Goal: Information Seeking & Learning: Learn about a topic

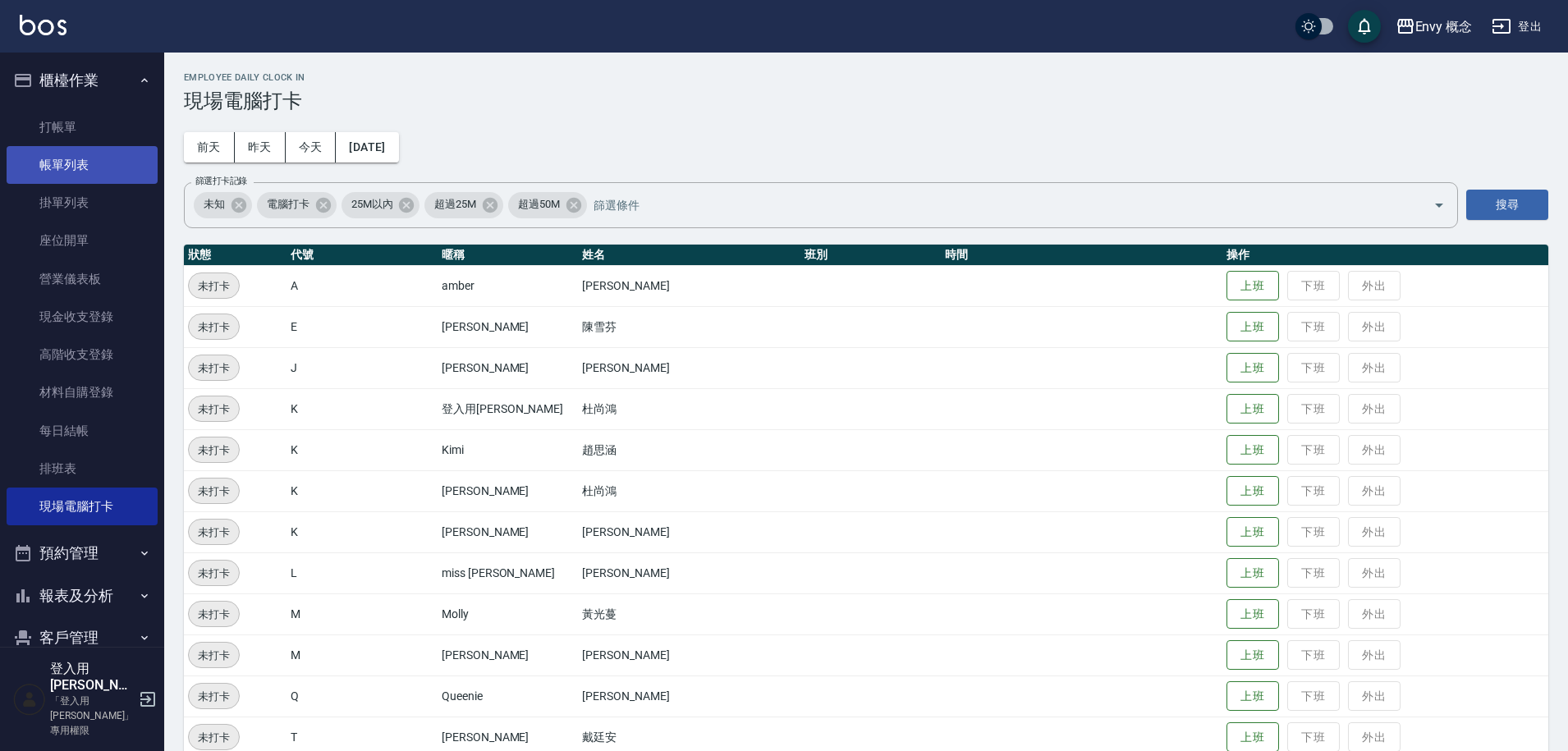
click at [101, 168] on link "帳單列表" at bounding box center [81, 165] width 151 height 38
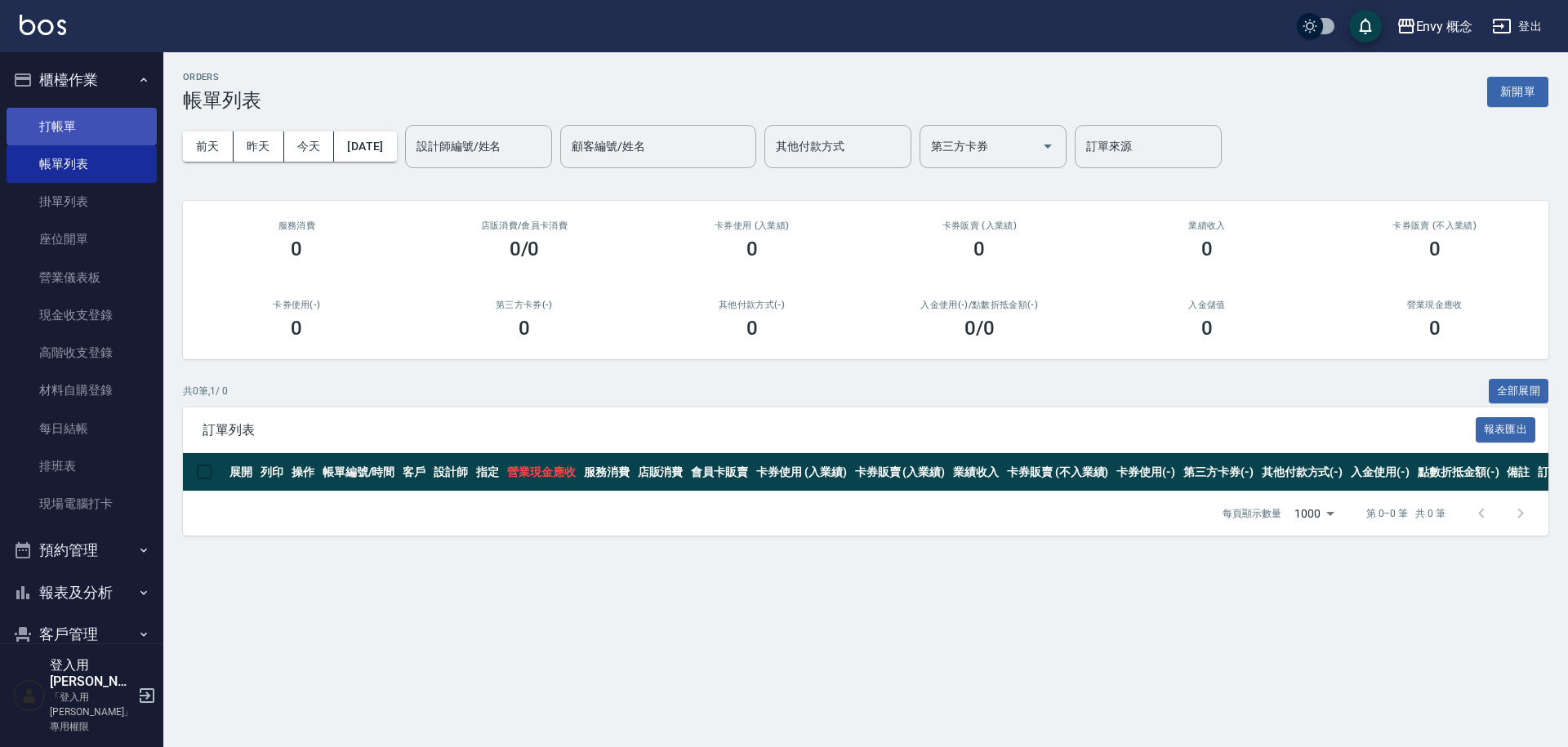
click at [91, 132] on link "打帳單" at bounding box center [81, 126] width 150 height 38
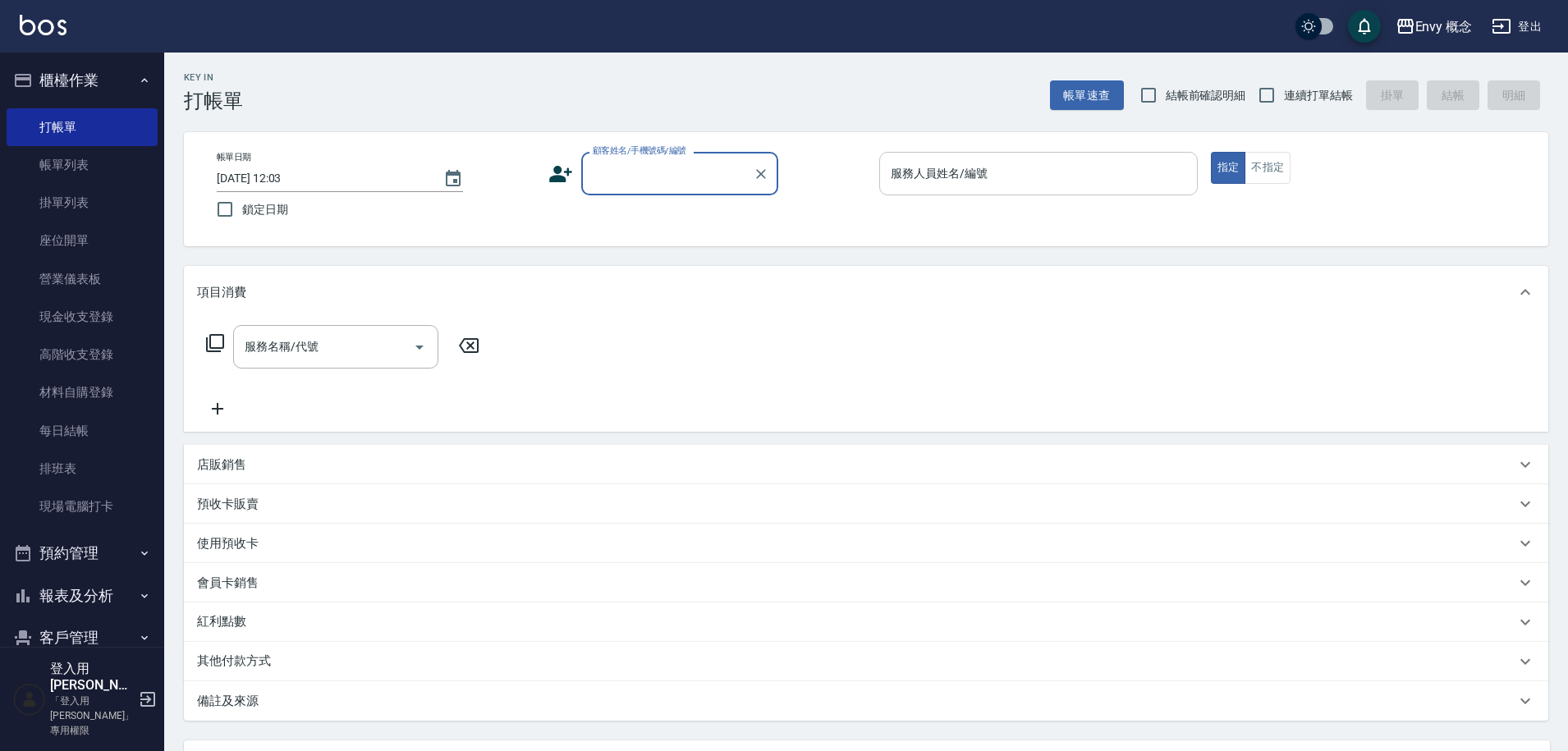
click at [988, 180] on input "服務人員姓名/編號" at bounding box center [1038, 174] width 304 height 29
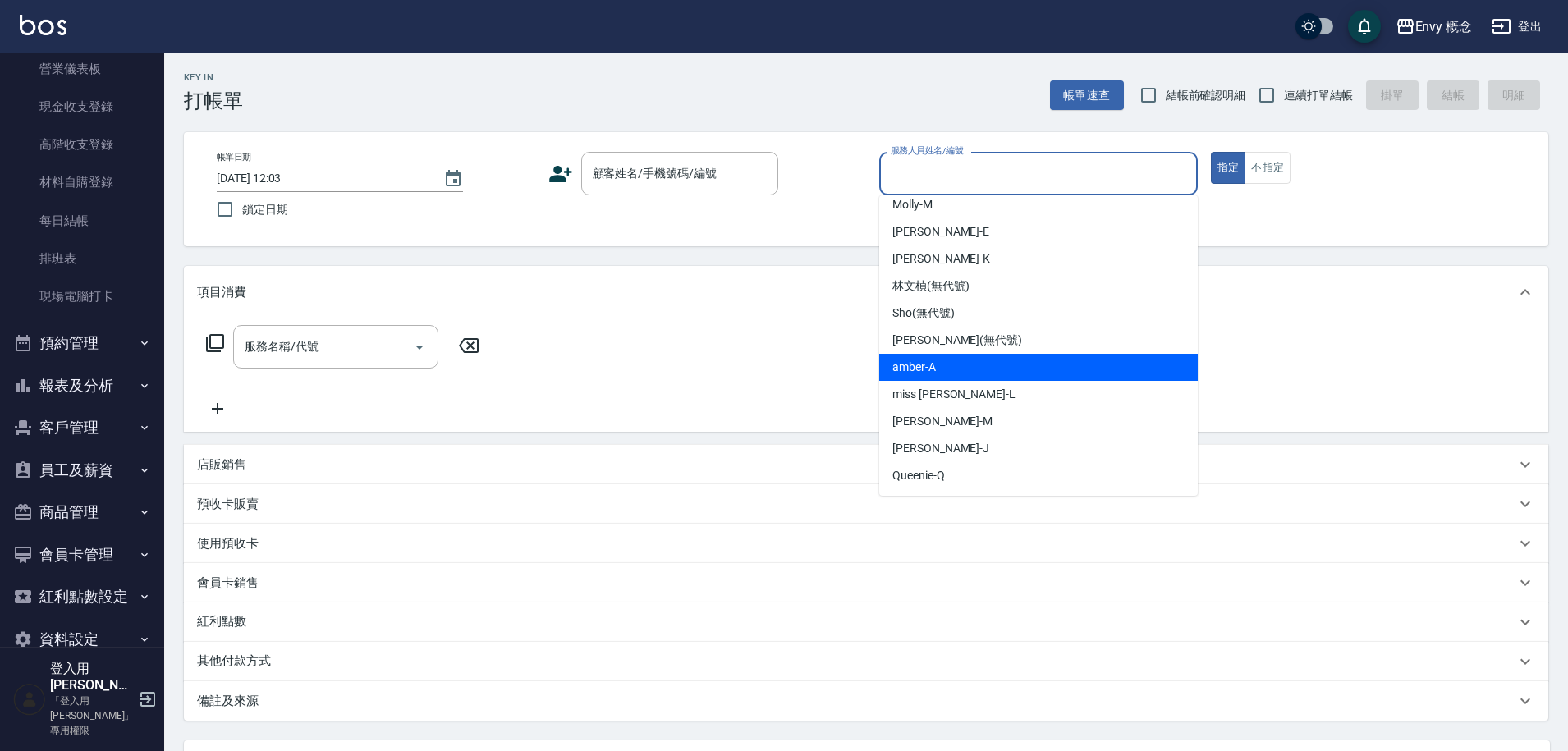
scroll to position [212, 0]
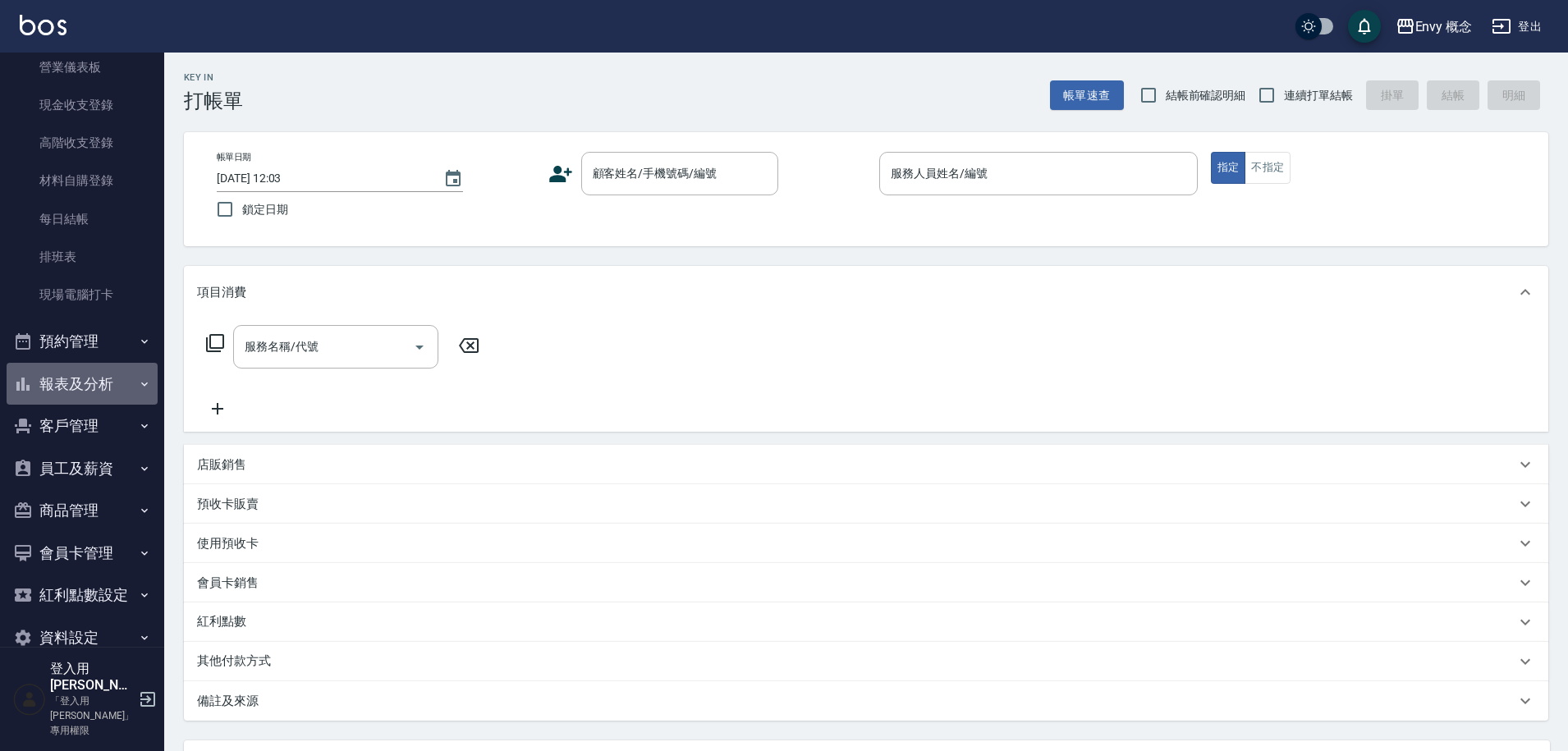
click at [87, 395] on button "報表及分析" at bounding box center [81, 384] width 151 height 42
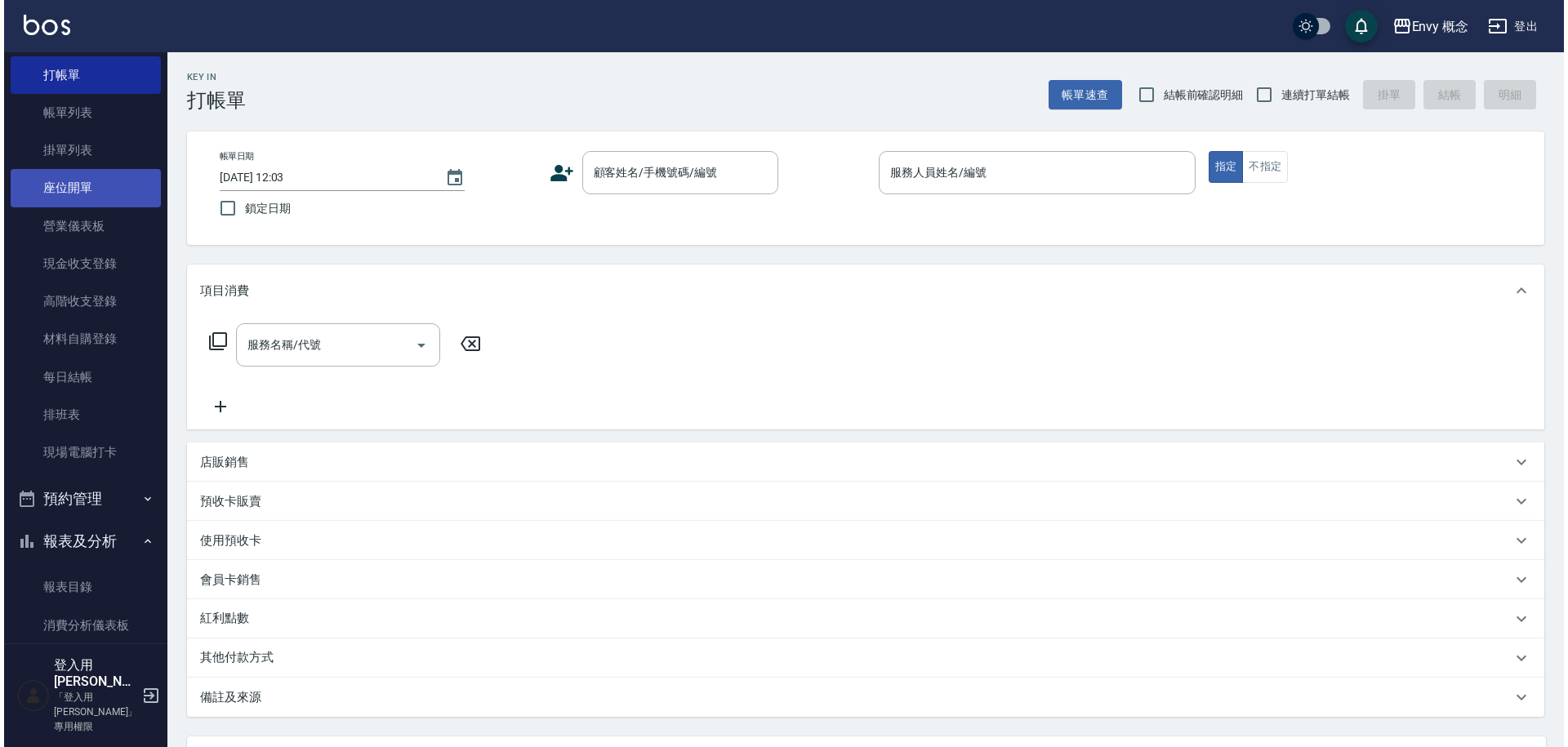
scroll to position [0, 0]
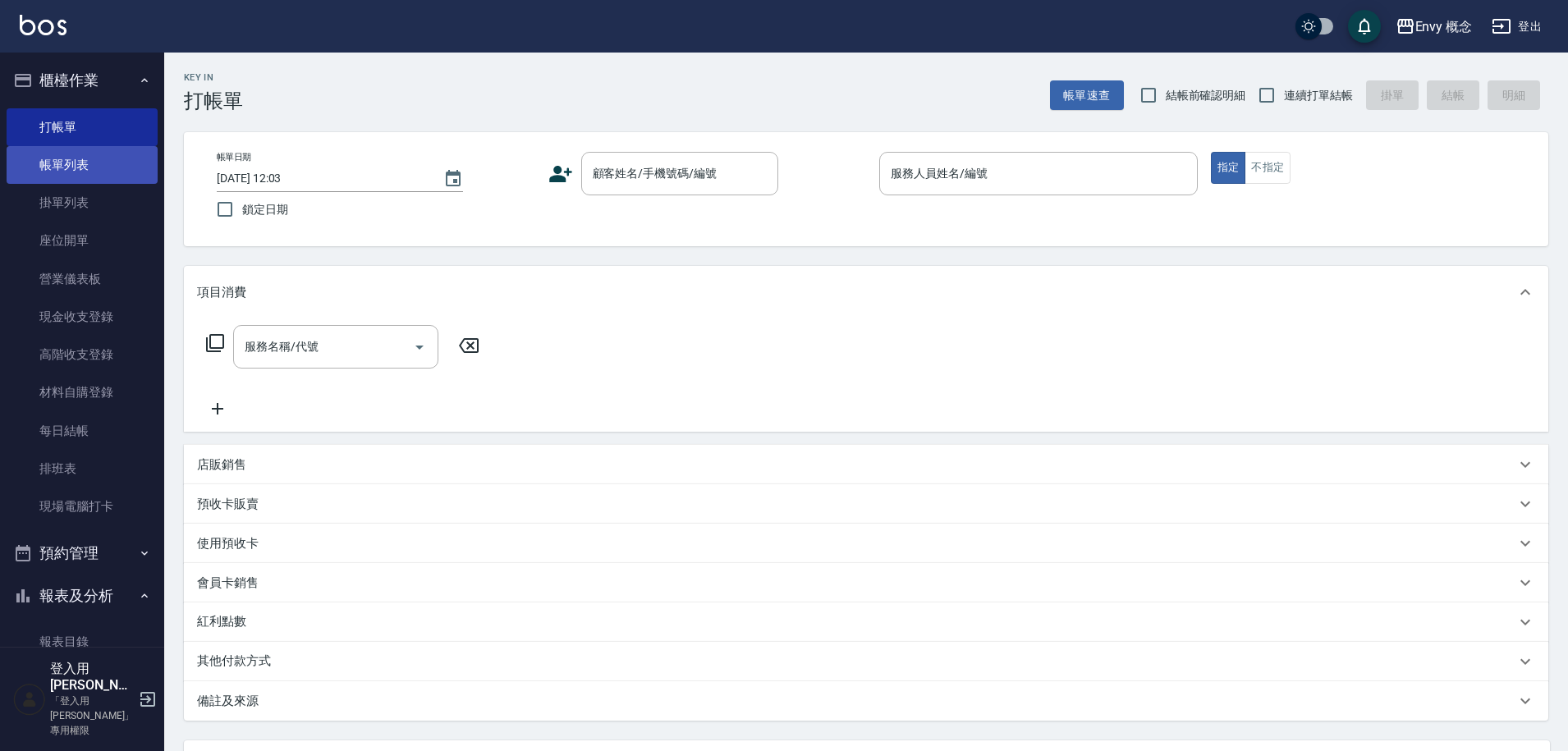
click at [104, 182] on link "帳單列表" at bounding box center [81, 165] width 151 height 38
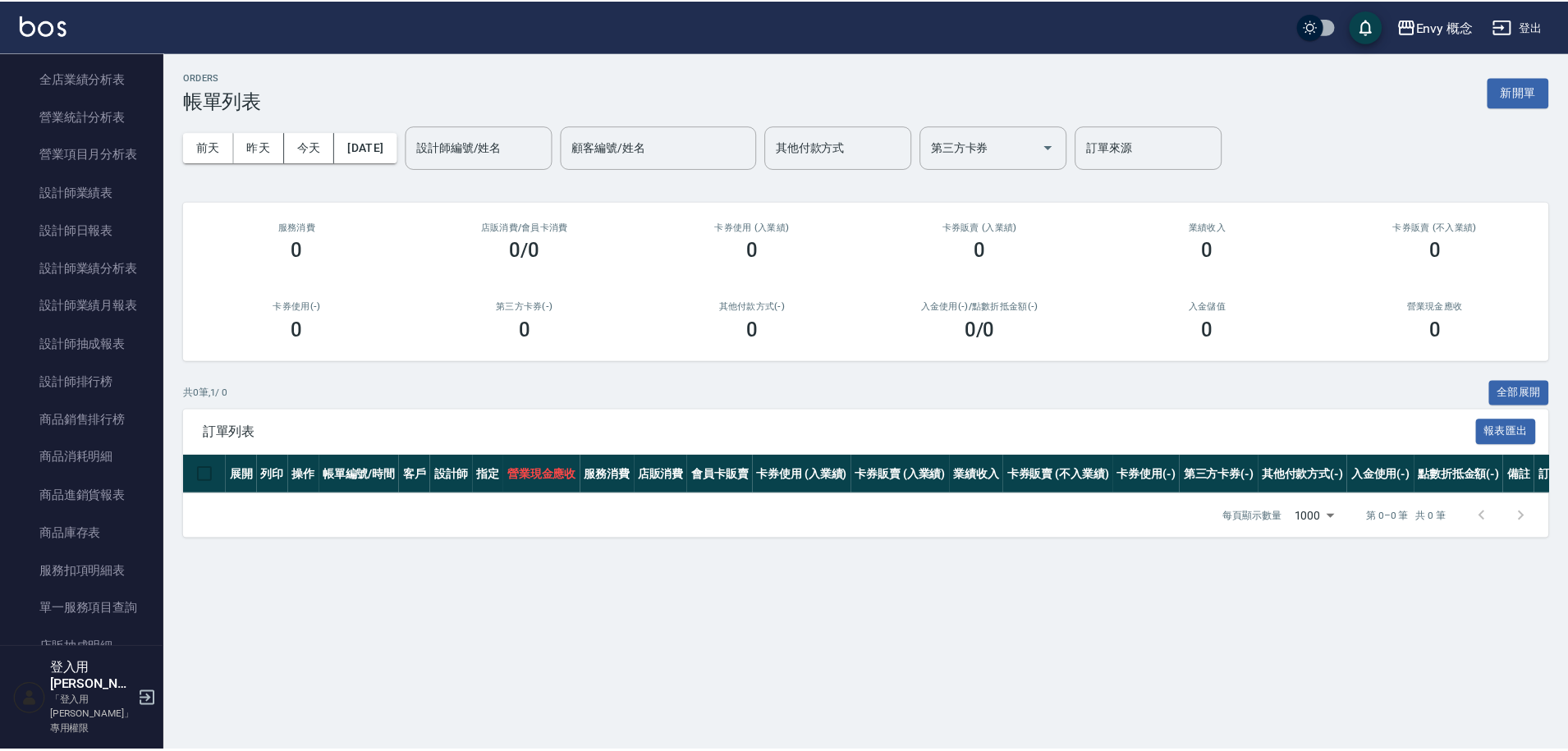
scroll to position [953, 0]
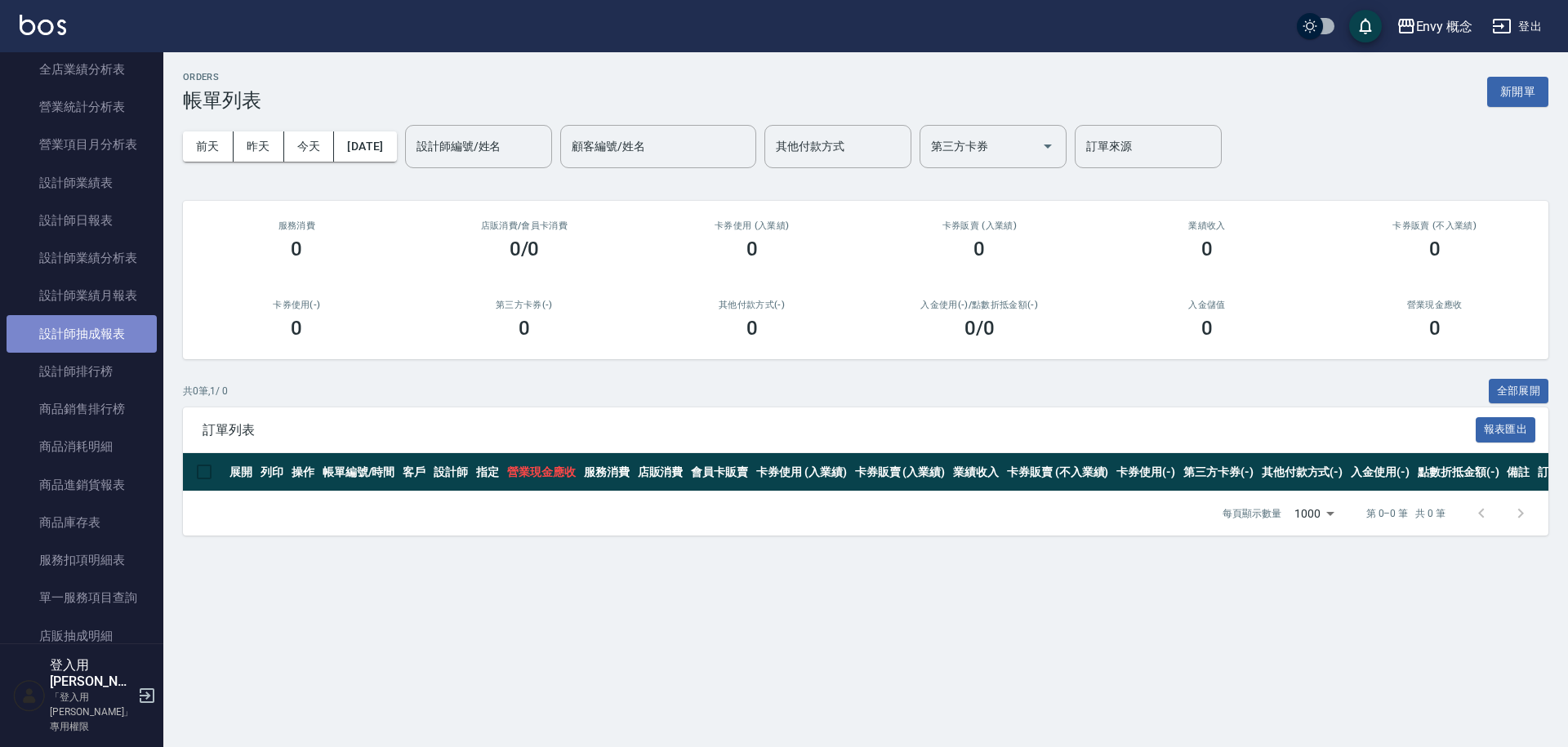
click at [111, 331] on link "設計師抽成報表" at bounding box center [81, 334] width 150 height 38
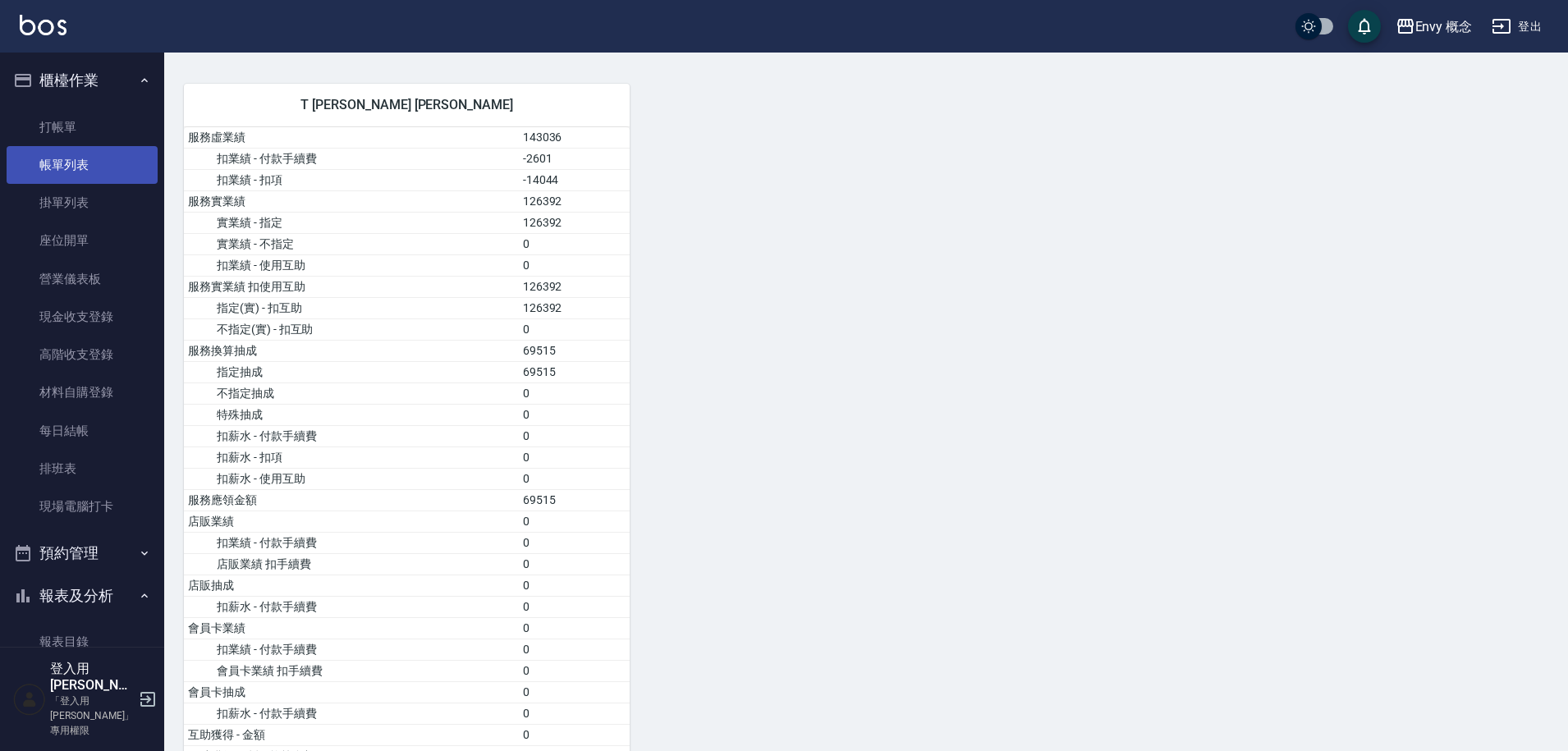
click at [120, 171] on link "帳單列表" at bounding box center [81, 165] width 151 height 38
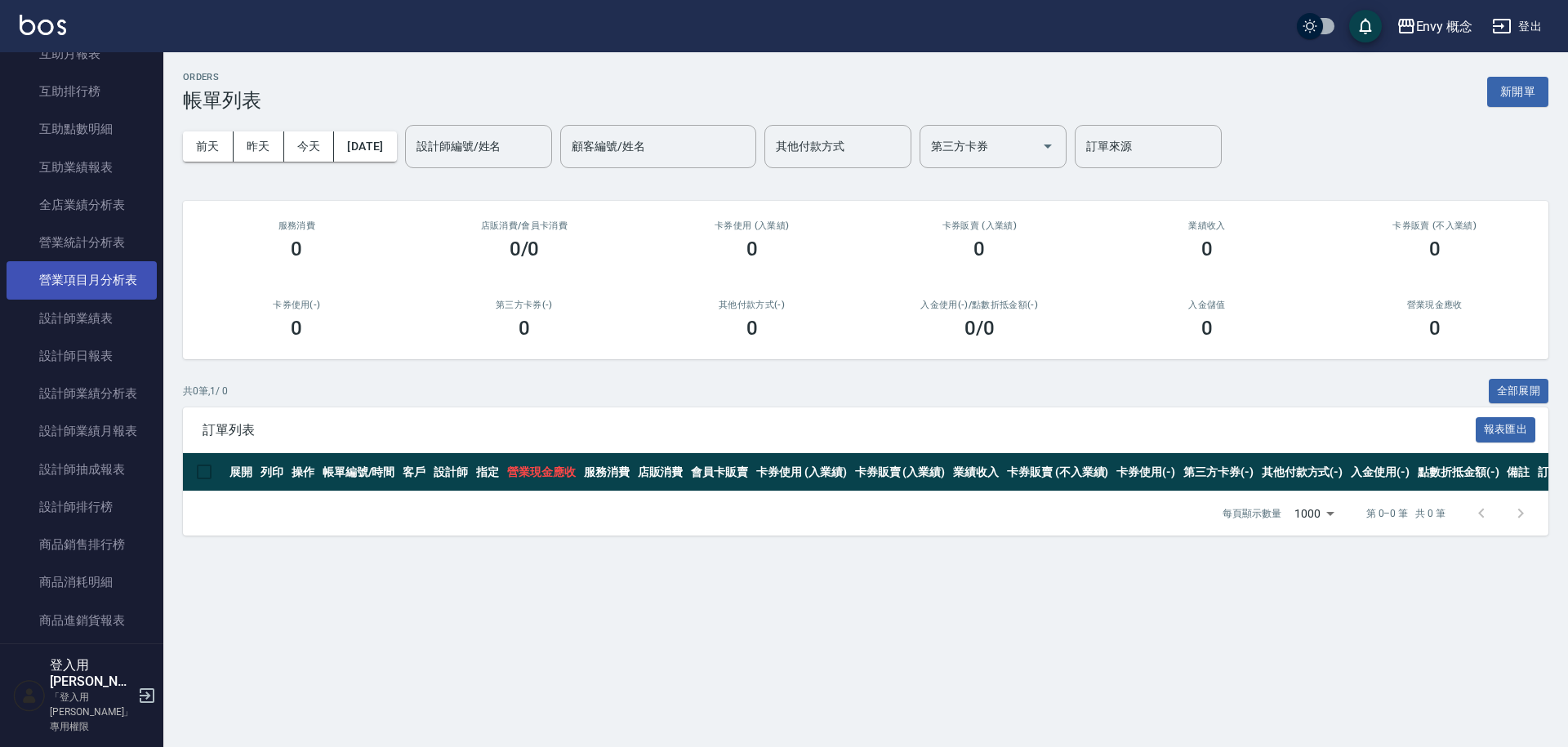
scroll to position [875, 0]
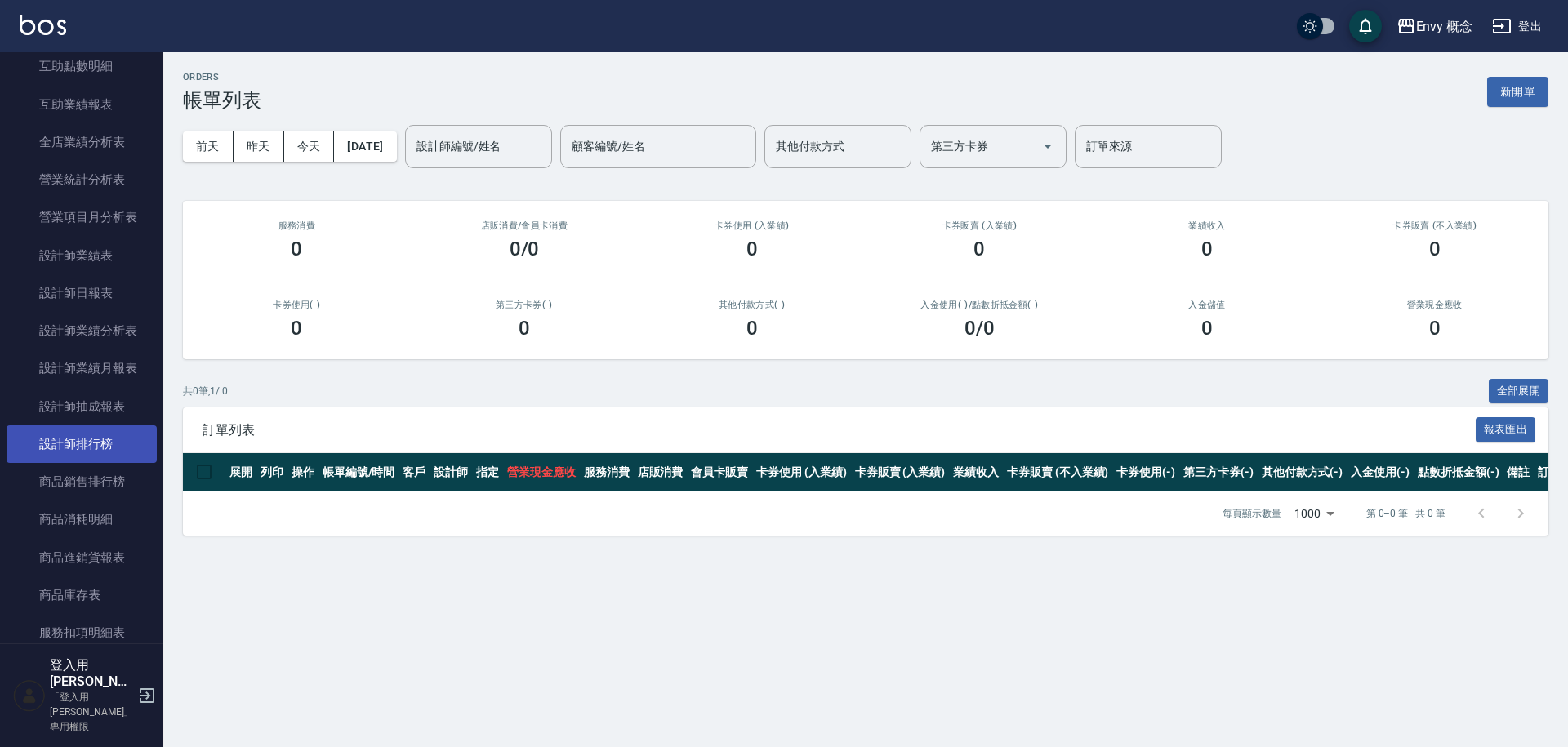
click at [111, 431] on link "設計師排行榜" at bounding box center [81, 444] width 150 height 38
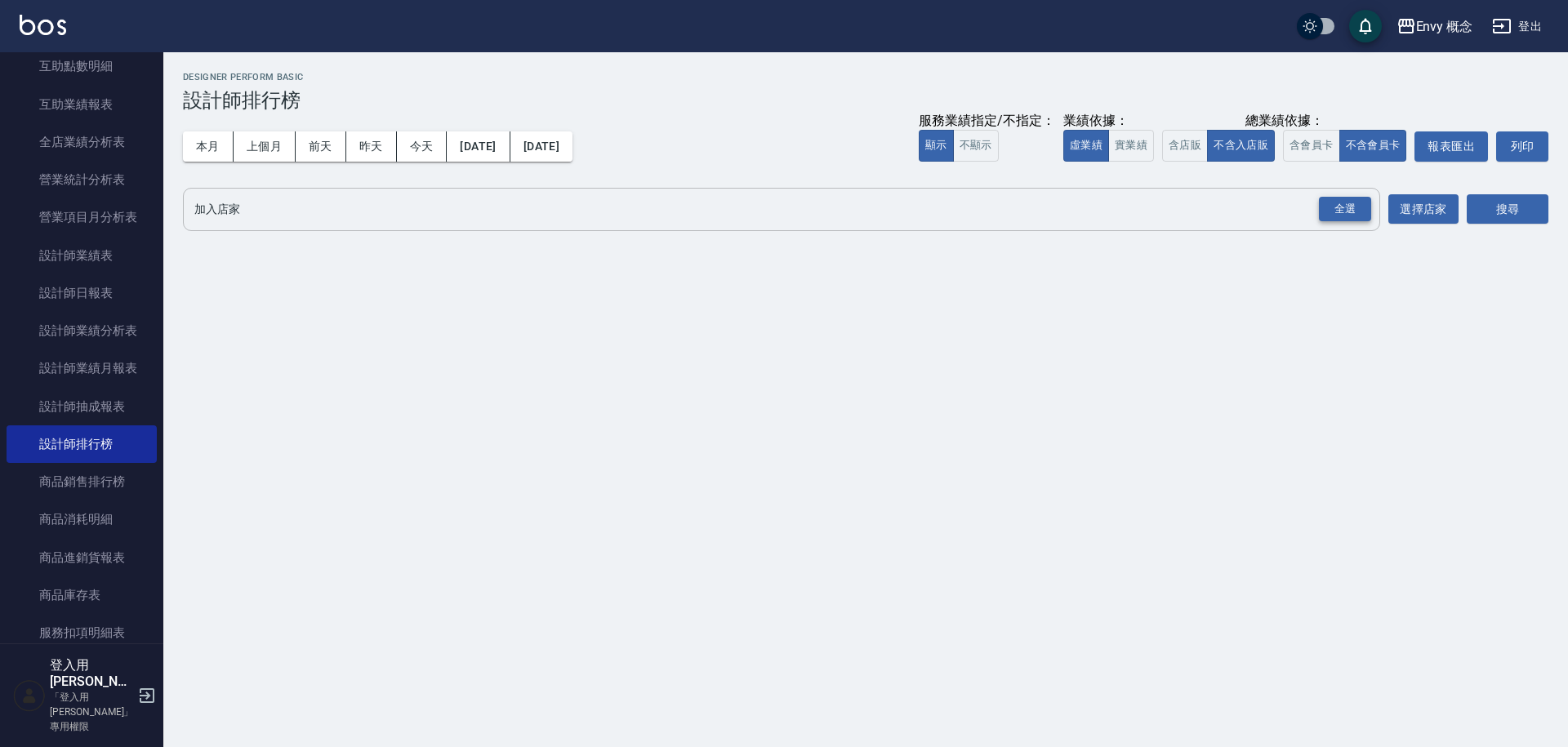
click at [1332, 212] on div "全選" at bounding box center [1345, 210] width 53 height 25
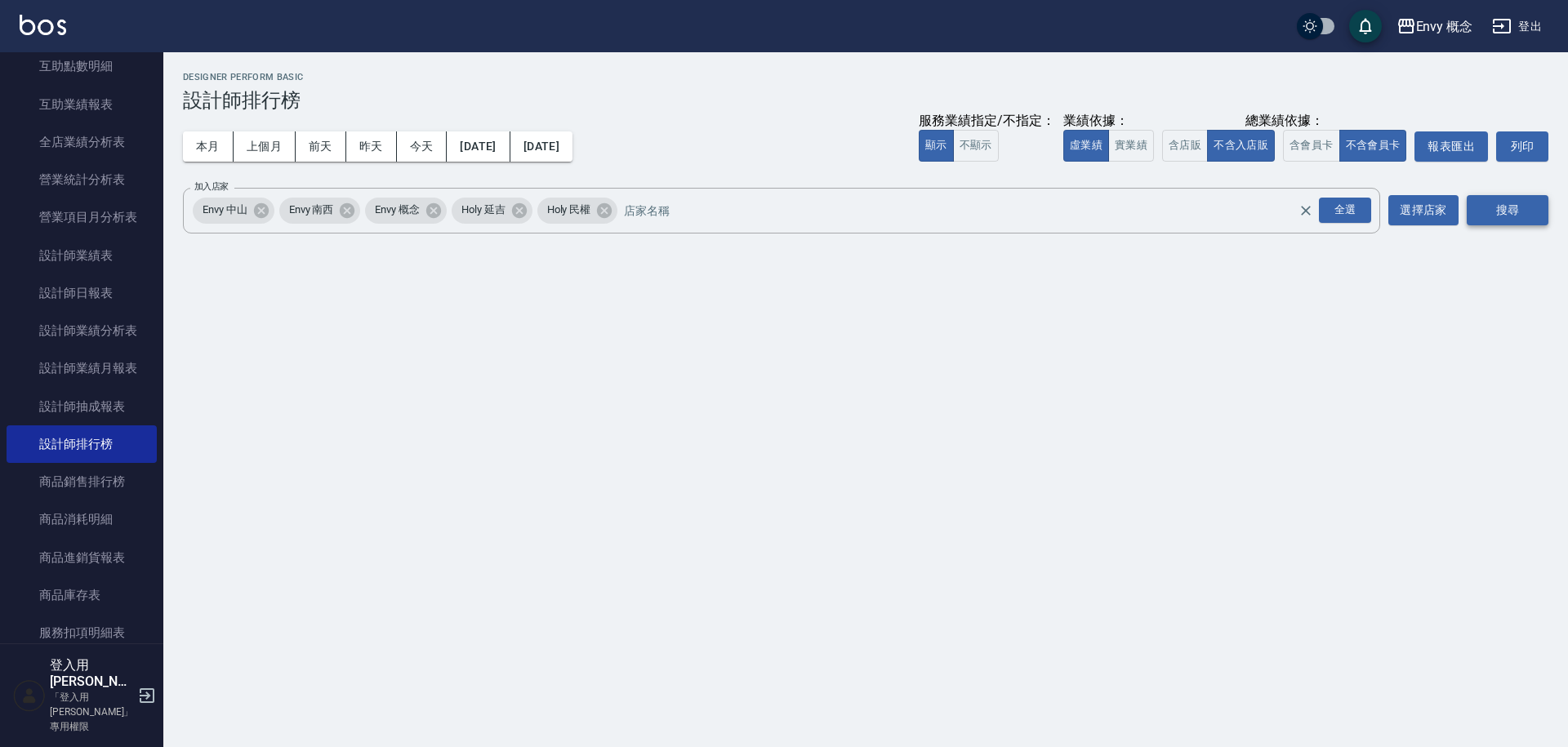
click at [1515, 209] on button "搜尋" at bounding box center [1507, 210] width 82 height 30
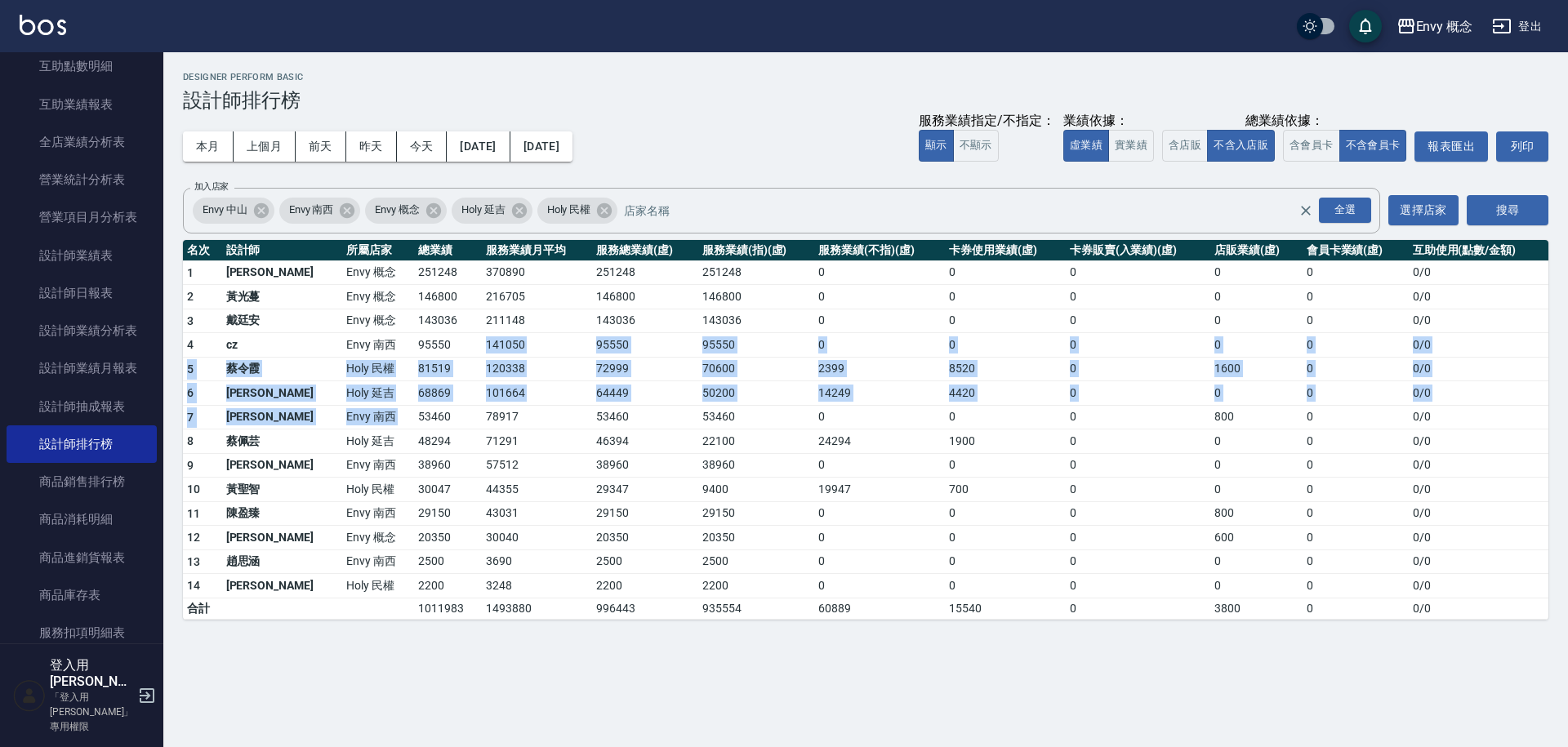
drag, startPoint x: 362, startPoint y: 355, endPoint x: 388, endPoint y: 415, distance: 65.4
click at [385, 407] on tbody "1 王文嘉 Envy 概念 251248 370890 251248 251248 0 0 0 0 0 0 / 0 2 黃光蔓 Envy 概念 146800 …" at bounding box center [866, 439] width 1366 height 359
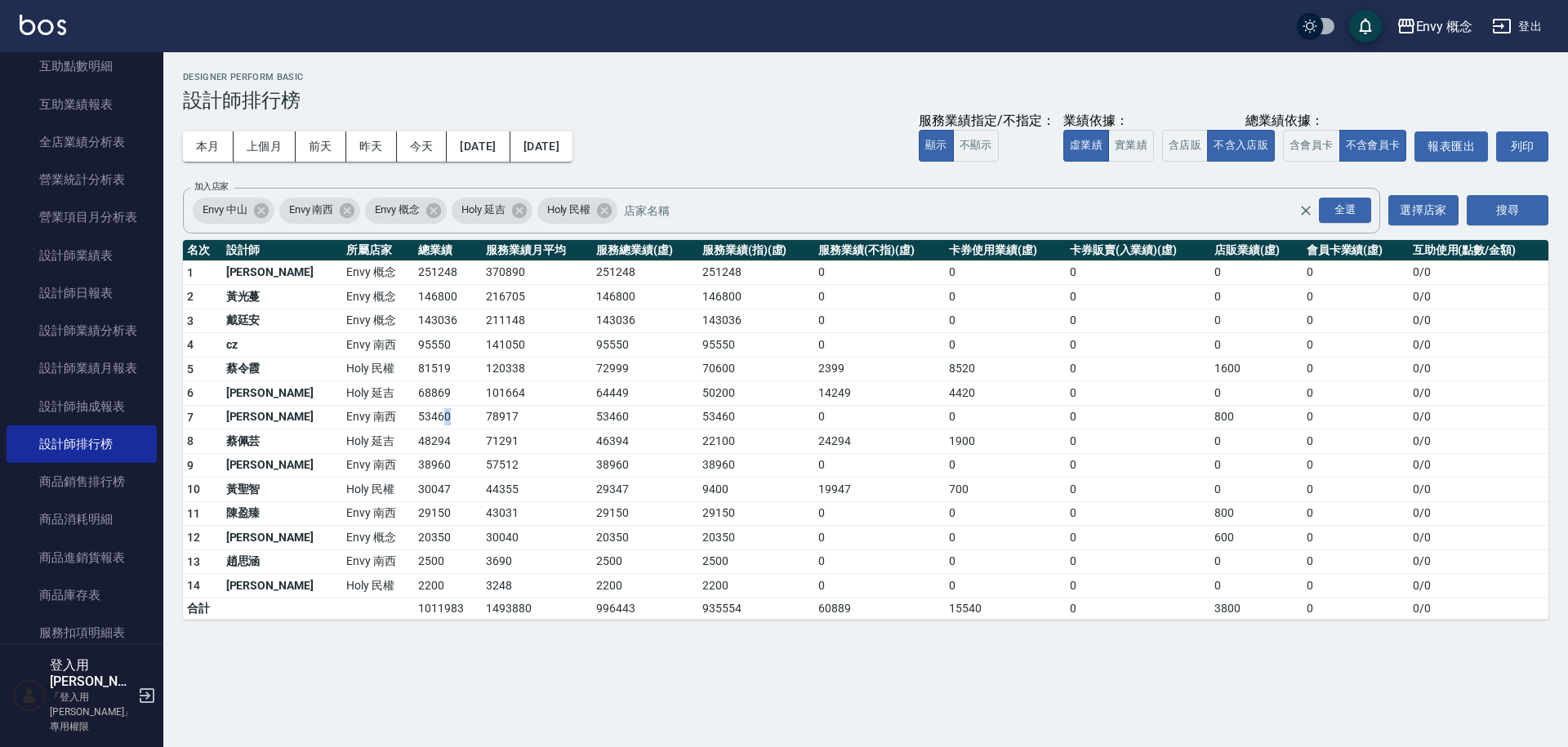
click at [414, 416] on td "53460" at bounding box center [447, 417] width 67 height 25
drag, startPoint x: 360, startPoint y: 511, endPoint x: 394, endPoint y: 520, distance: 35.2
click at [414, 520] on td "29150" at bounding box center [447, 514] width 67 height 25
click at [414, 521] on td "29150" at bounding box center [447, 514] width 67 height 25
drag, startPoint x: 363, startPoint y: 534, endPoint x: 388, endPoint y: 540, distance: 25.7
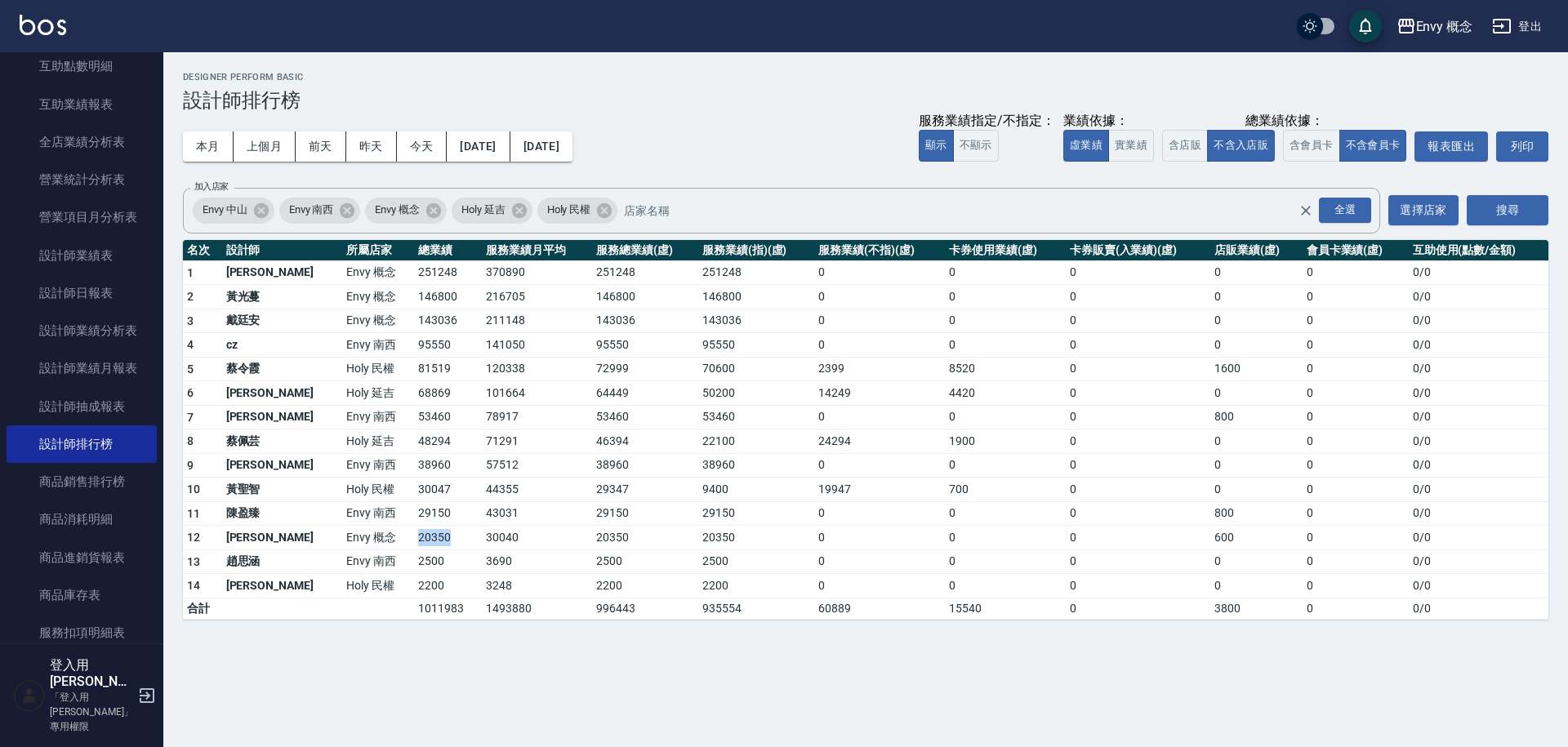
click at [414, 540] on td "20350" at bounding box center [447, 538] width 67 height 25
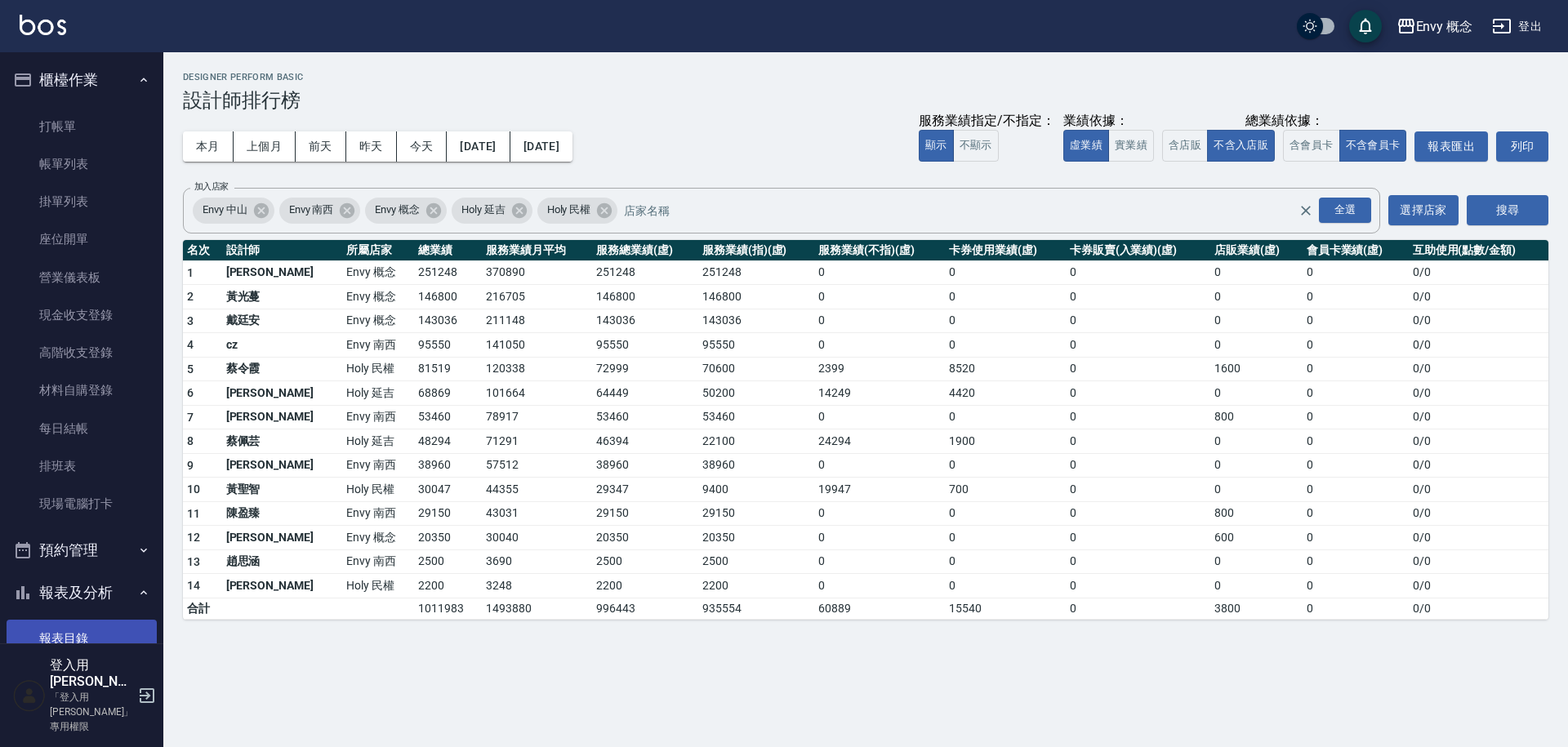
click at [83, 170] on link "帳單列表" at bounding box center [81, 164] width 150 height 38
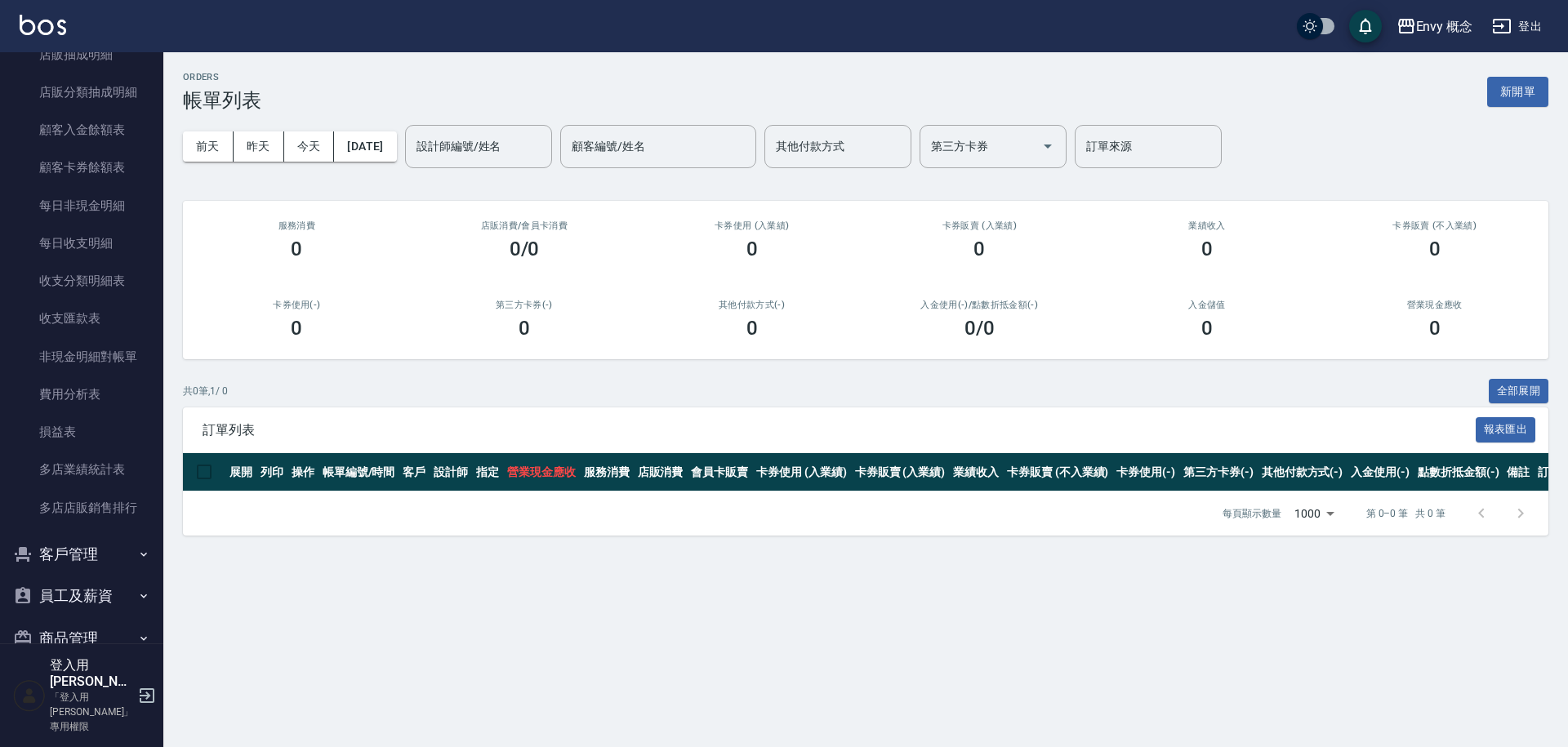
scroll to position [1660, 0]
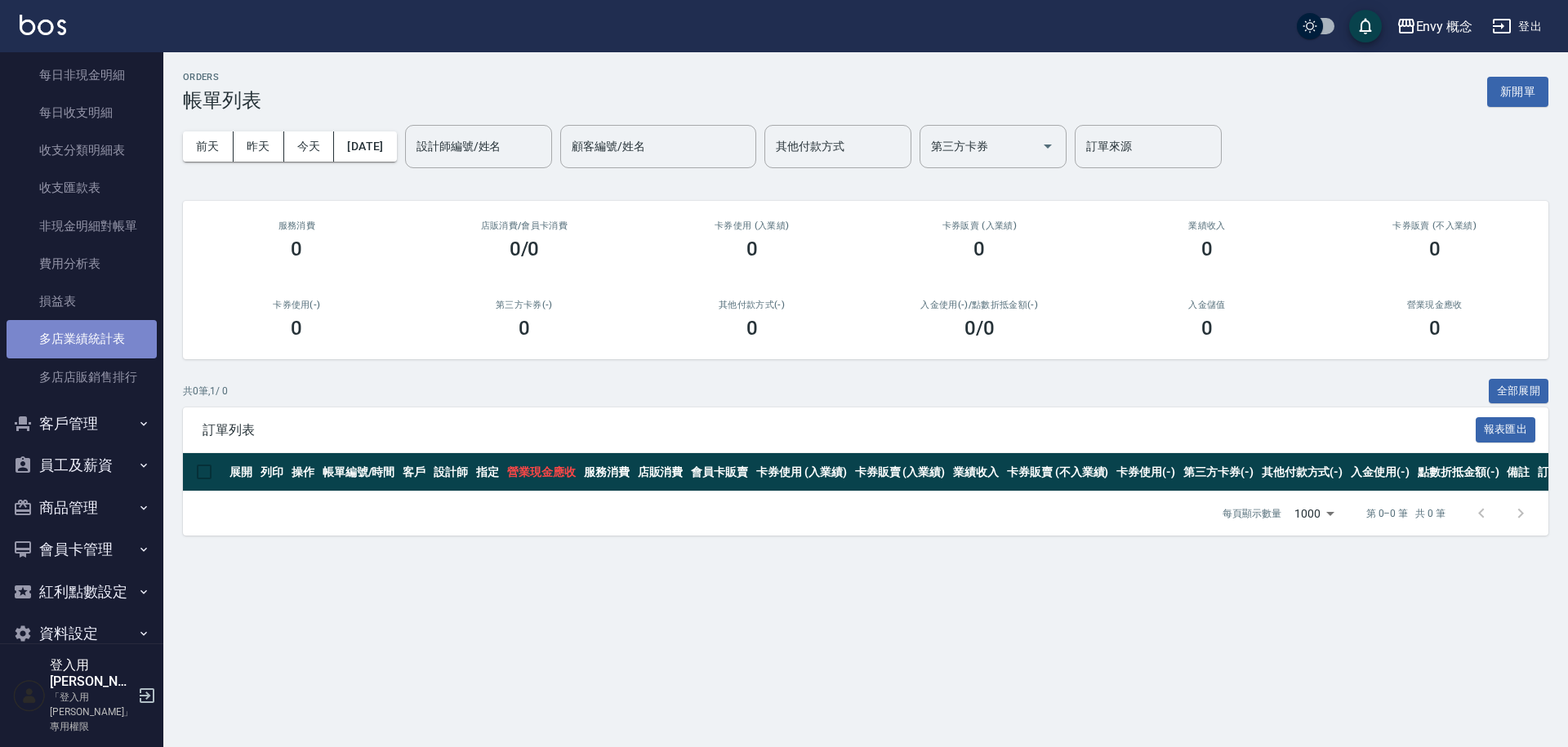
click at [108, 341] on link "多店業績統計表" at bounding box center [81, 338] width 150 height 38
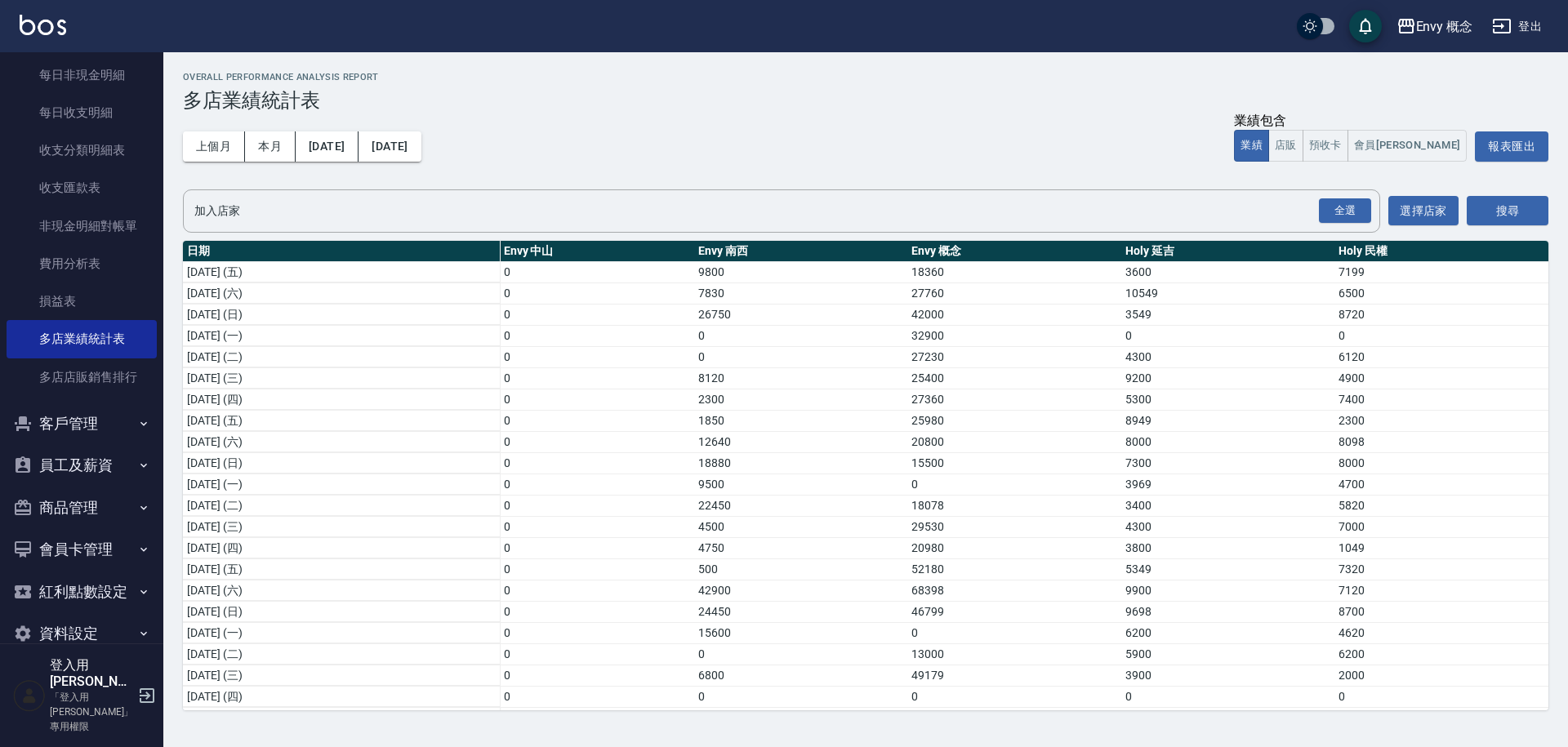
click at [1528, 30] on button "登出" at bounding box center [1517, 26] width 63 height 30
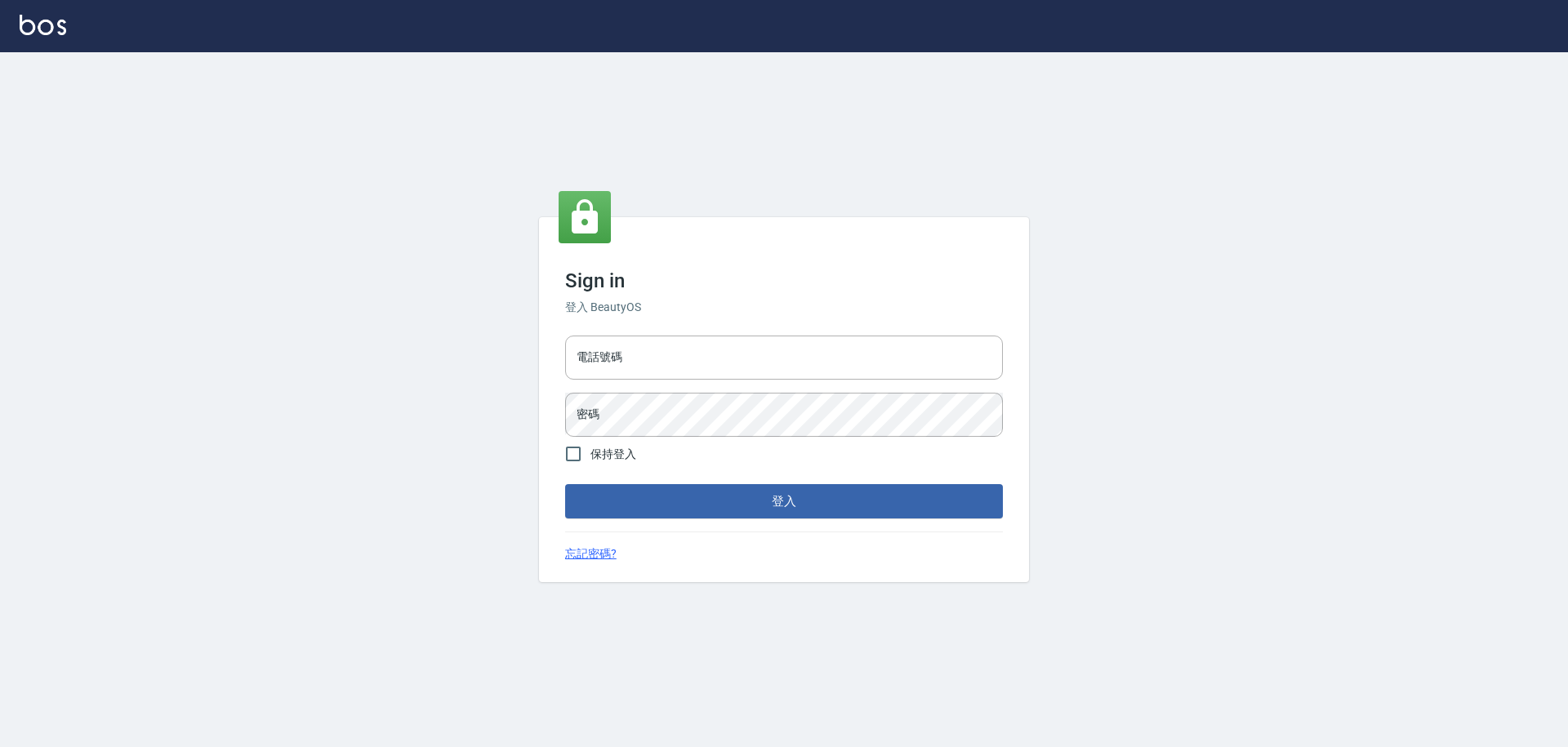
type input "25153595"
click at [653, 361] on input "25153595" at bounding box center [784, 358] width 437 height 44
type input "9990001234567"
click at [702, 496] on button "登入" at bounding box center [784, 501] width 437 height 34
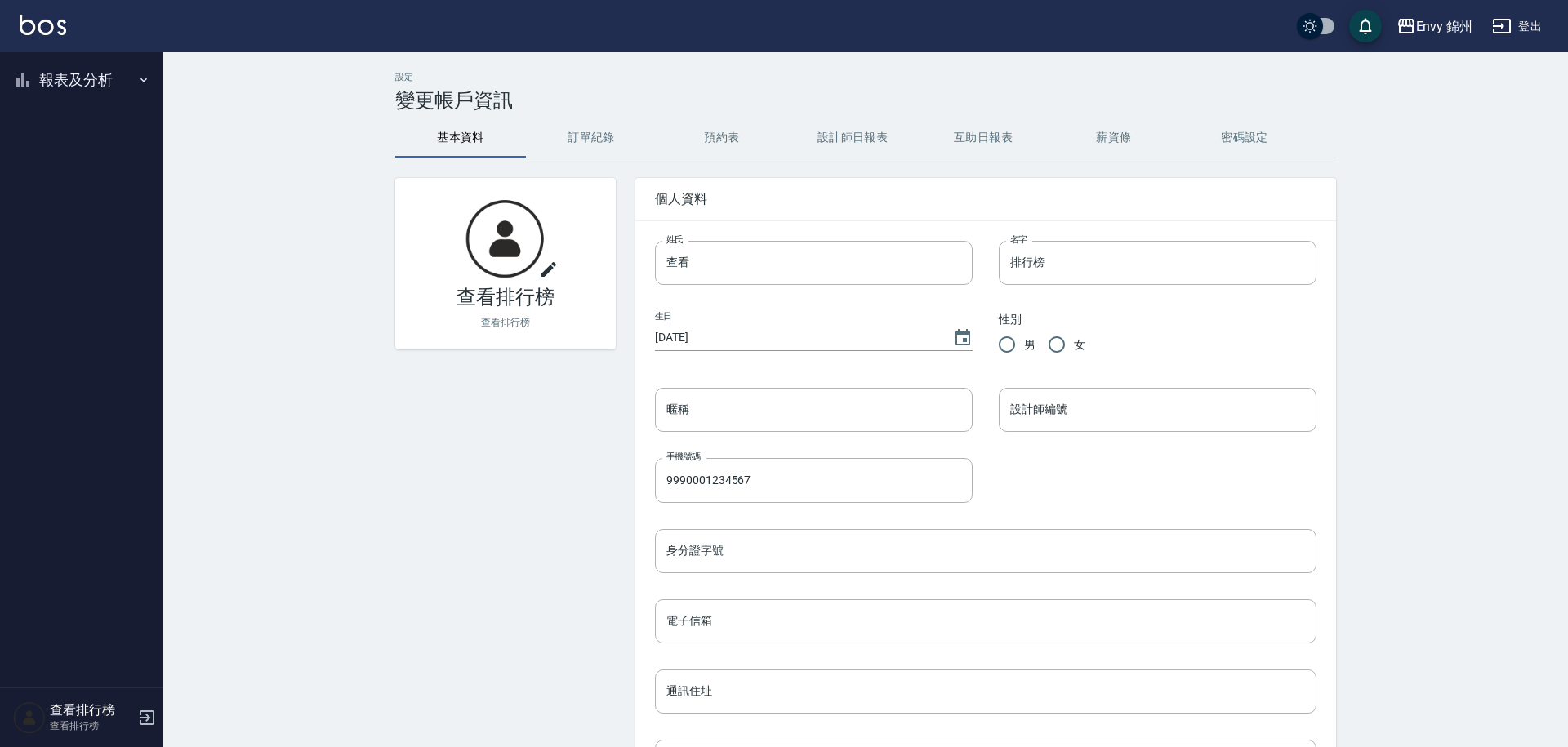
click at [114, 87] on button "報表及分析" at bounding box center [81, 80] width 150 height 42
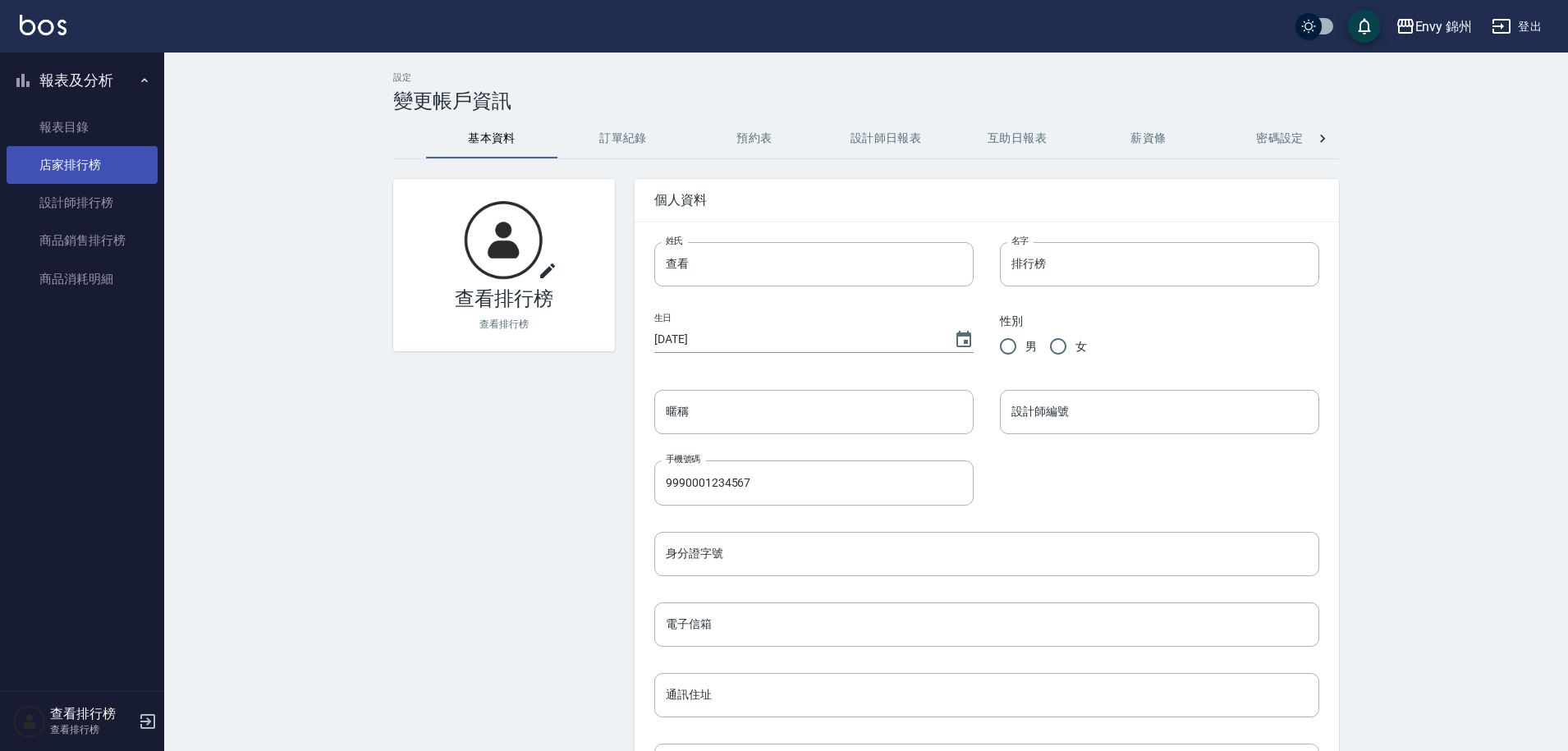
click at [77, 162] on link "店家排行榜" at bounding box center [81, 165] width 151 height 38
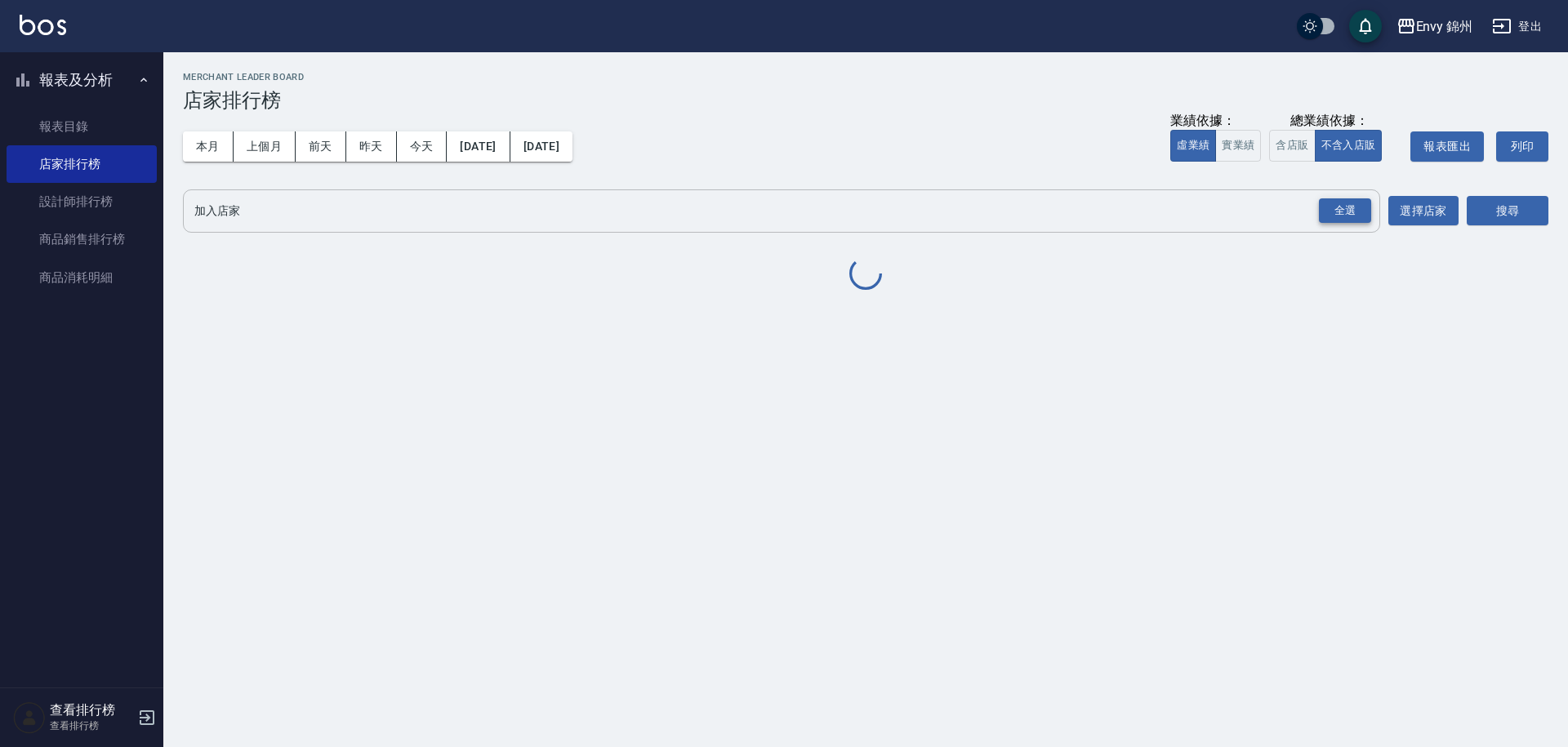
click at [1351, 214] on div "全選" at bounding box center [1345, 210] width 53 height 25
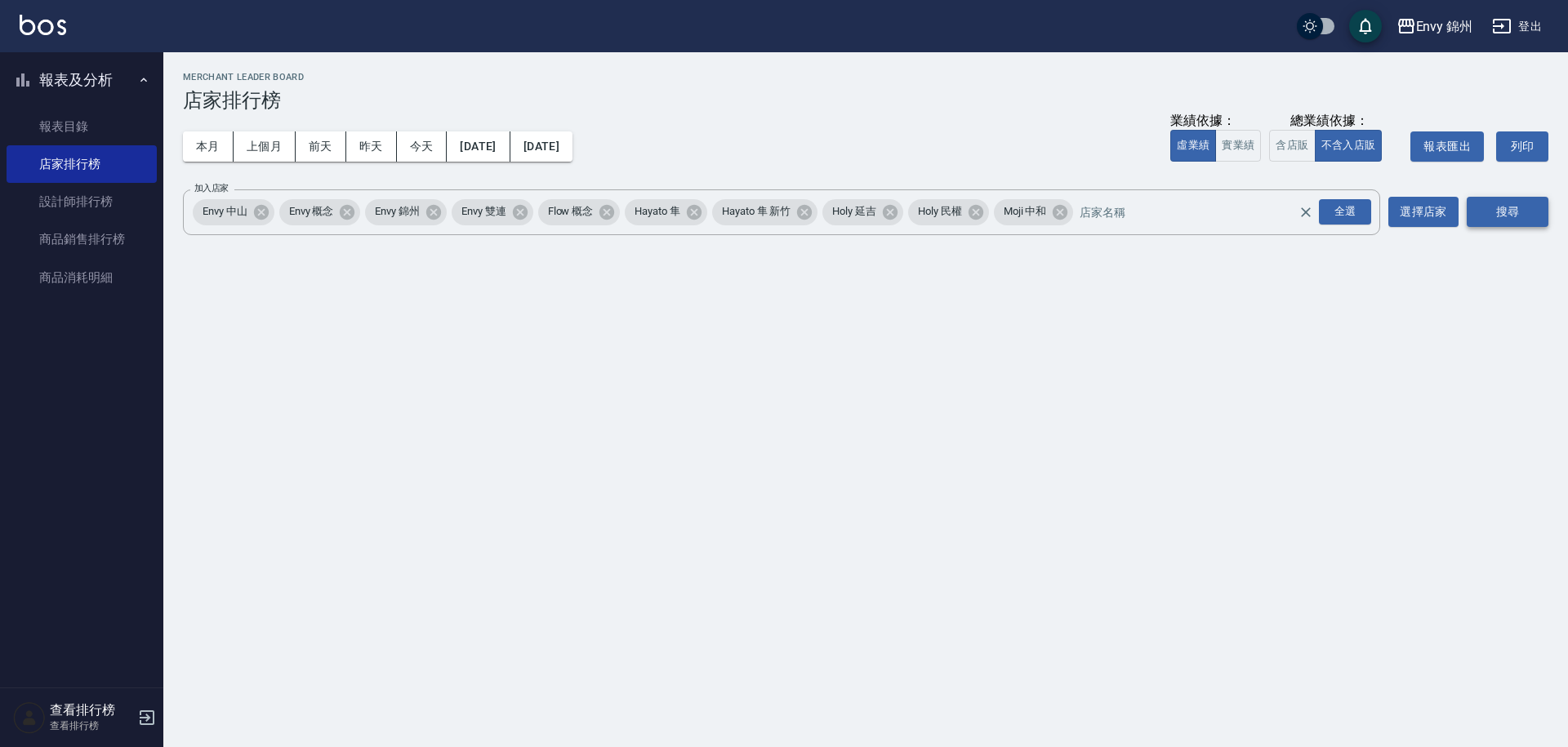
click at [1476, 216] on button "搜尋" at bounding box center [1507, 212] width 82 height 30
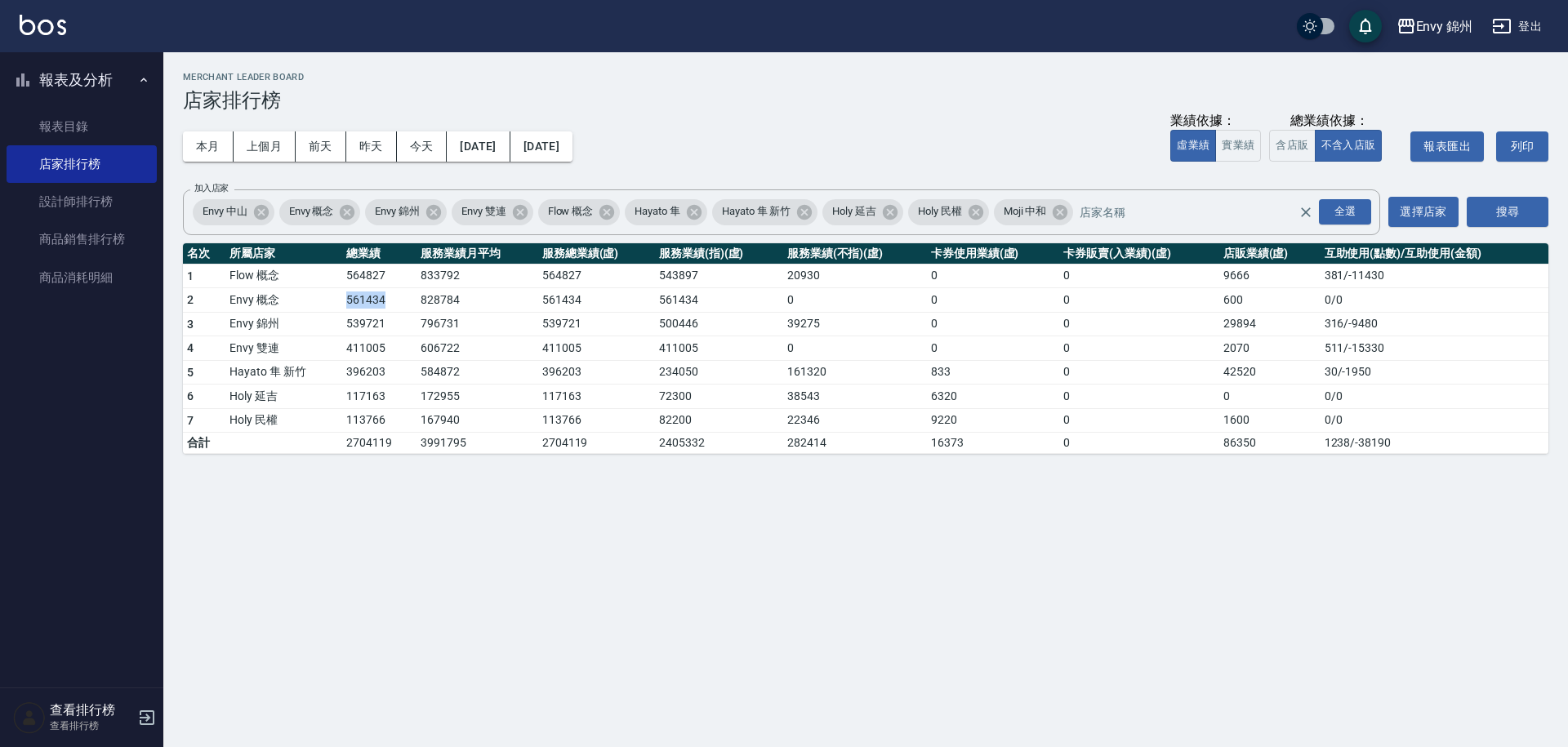
drag, startPoint x: 335, startPoint y: 300, endPoint x: 395, endPoint y: 305, distance: 60.2
click at [395, 305] on tr "2 Envy 概念 561434 828784 561434 561434 0 0 0 600 0 / 0" at bounding box center [866, 301] width 1366 height 25
click at [412, 308] on td "561434" at bounding box center [379, 301] width 74 height 25
drag, startPoint x: 344, startPoint y: 303, endPoint x: 415, endPoint y: 309, distance: 71.3
click at [415, 309] on tr "2 Envy 概念 561434 828784 561434 561434 0 0 0 600 0 / 0" at bounding box center [866, 301] width 1366 height 25
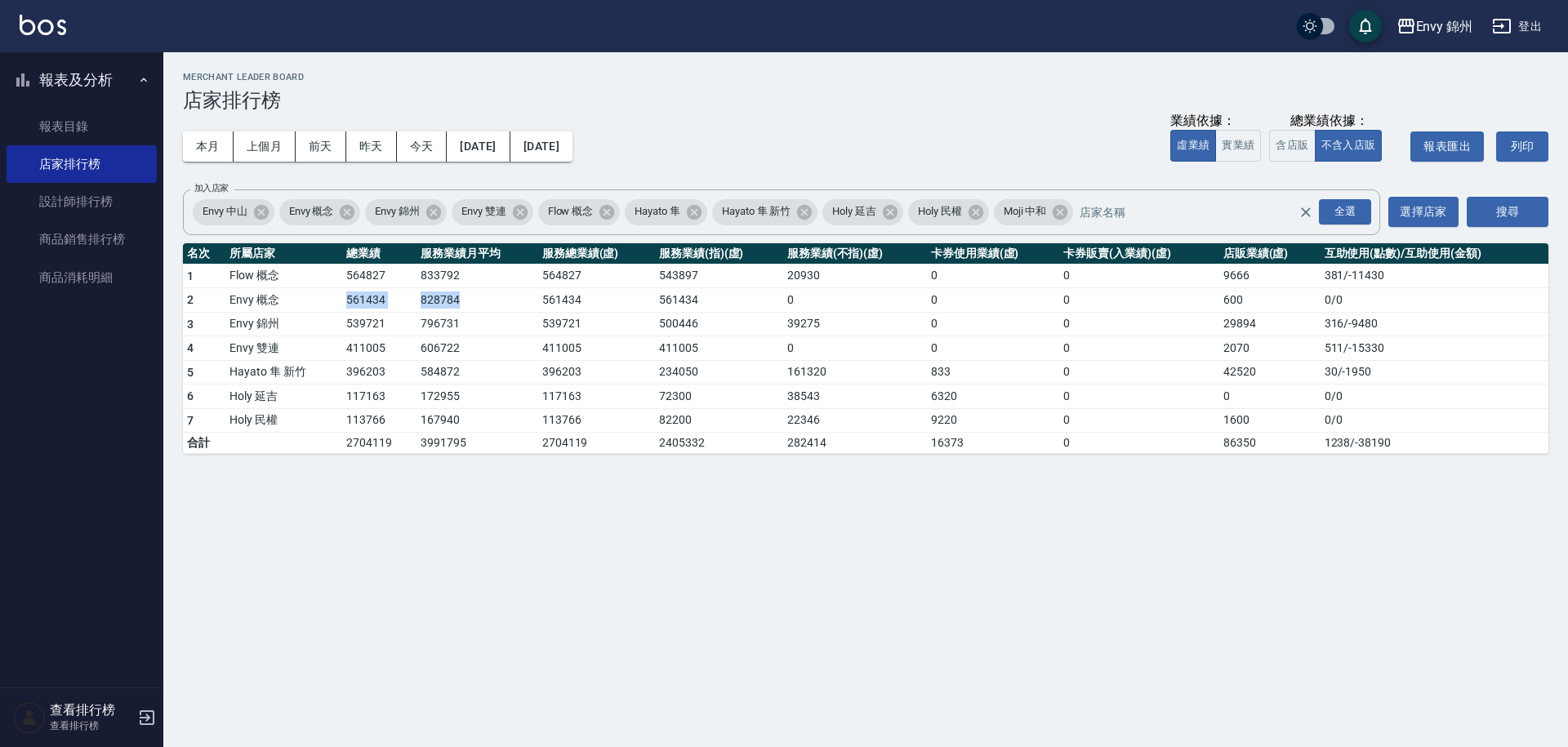
click at [416, 309] on td "828784" at bounding box center [477, 301] width 122 height 25
drag, startPoint x: 347, startPoint y: 327, endPoint x: 400, endPoint y: 330, distance: 53.1
click at [400, 330] on td "539721" at bounding box center [379, 324] width 74 height 25
drag, startPoint x: 347, startPoint y: 352, endPoint x: 392, endPoint y: 355, distance: 45.1
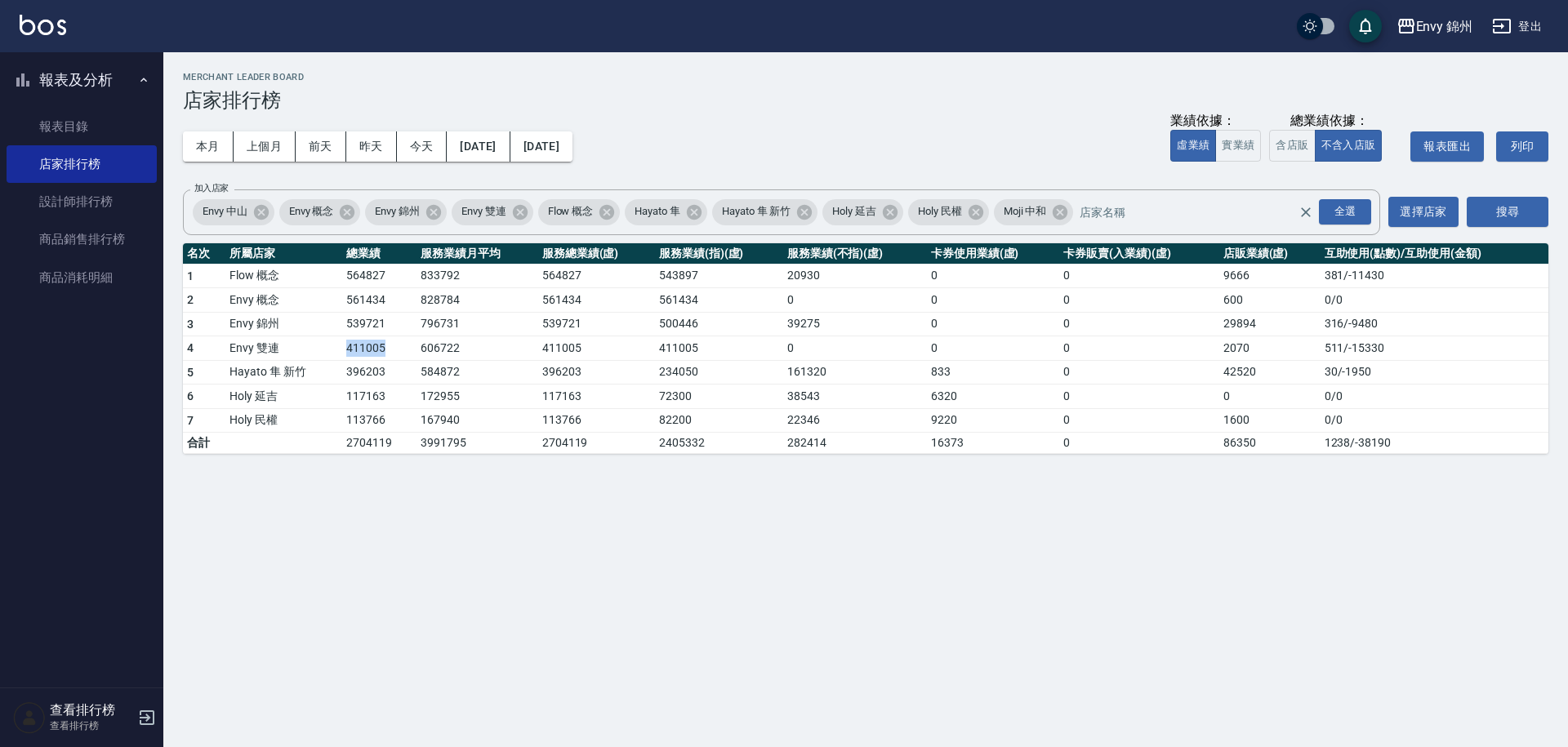
click at [392, 355] on td "411005" at bounding box center [379, 349] width 74 height 25
drag, startPoint x: 342, startPoint y: 375, endPoint x: 382, endPoint y: 384, distance: 41.0
click at [382, 384] on td "396203" at bounding box center [379, 373] width 74 height 25
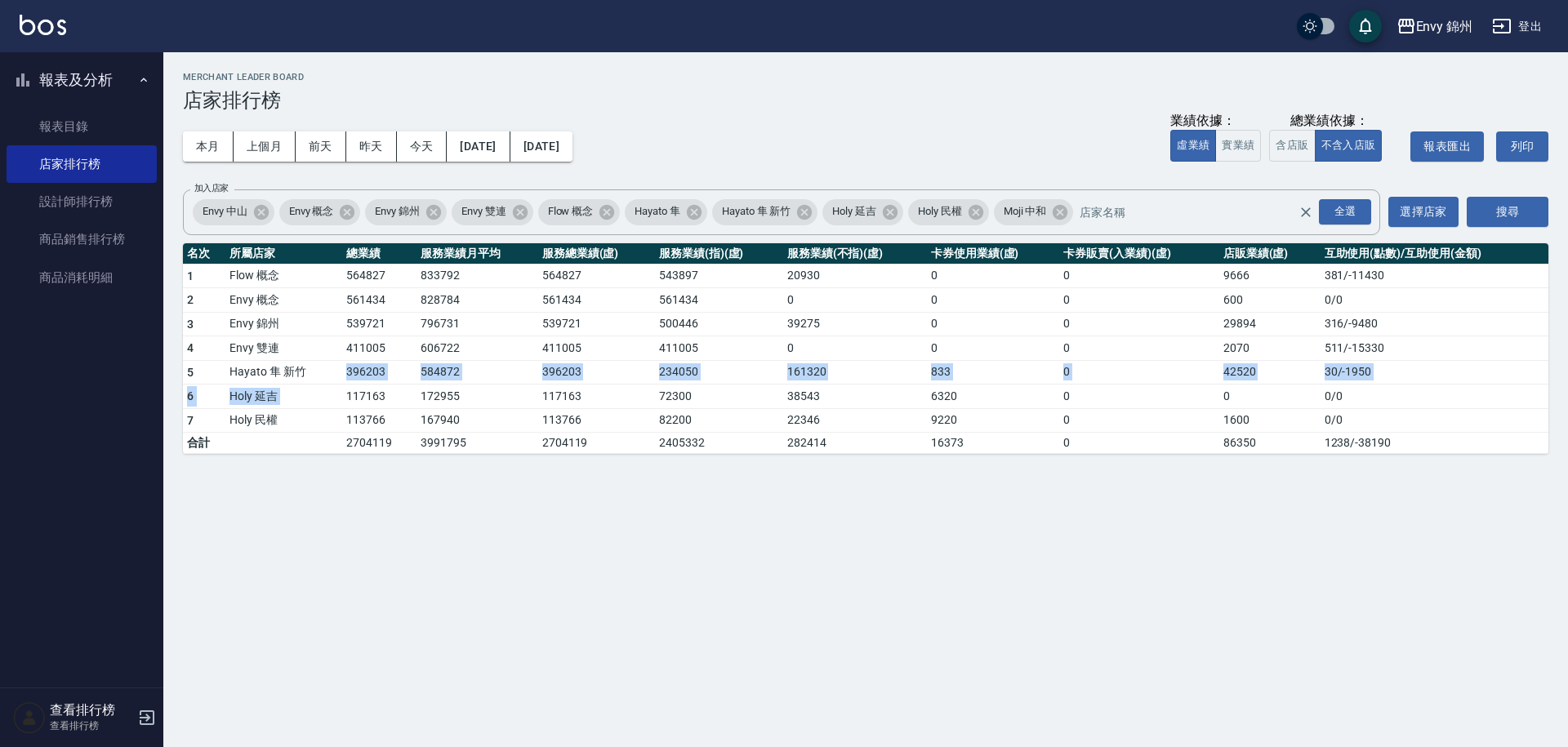
drag, startPoint x: 344, startPoint y: 374, endPoint x: 386, endPoint y: 386, distance: 43.7
click at [386, 386] on tbody "1 Flow 概念 564827 833792 564827 543897 20930 0 0 9666 381 / -11430 2 Envy 概念 561…" at bounding box center [866, 359] width 1366 height 190
click at [386, 386] on td "117163" at bounding box center [379, 397] width 74 height 25
drag, startPoint x: 337, startPoint y: 375, endPoint x: 387, endPoint y: 374, distance: 50.0
click at [387, 374] on tr "5 Hayato 隼 新竹 396203 584872 396203 234050 161320 833 0 42520 30 / -1950" at bounding box center [866, 373] width 1366 height 25
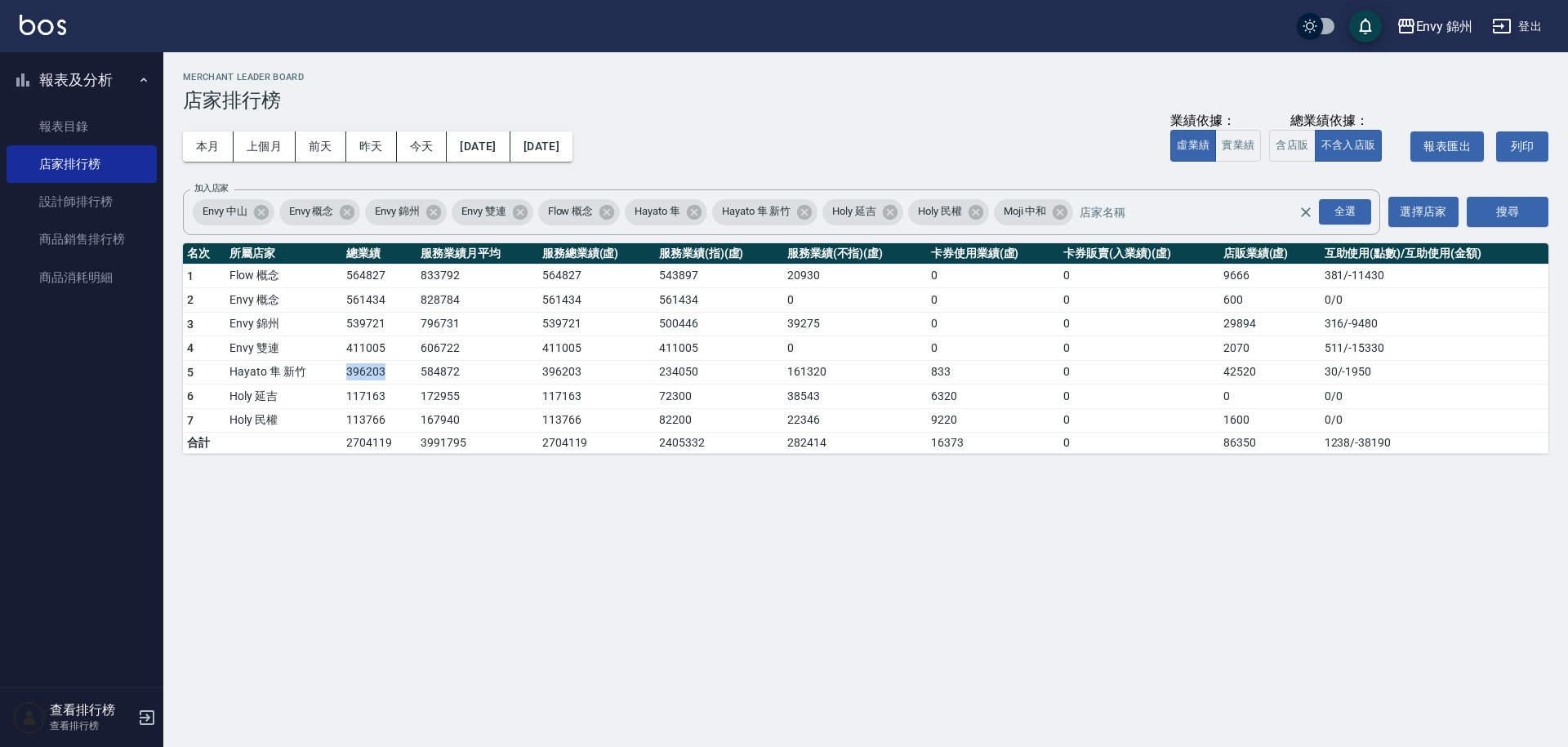
click at [387, 374] on td "396203" at bounding box center [379, 373] width 74 height 25
drag, startPoint x: 345, startPoint y: 375, endPoint x: 415, endPoint y: 380, distance: 70.2
click at [415, 380] on tr "5 Hayato 隼 新竹 396203 584872 396203 234050 161320 833 0 42520 30 / -1950" at bounding box center [866, 373] width 1366 height 25
click at [416, 380] on td "584872" at bounding box center [477, 373] width 122 height 25
drag, startPoint x: 346, startPoint y: 374, endPoint x: 391, endPoint y: 382, distance: 45.7
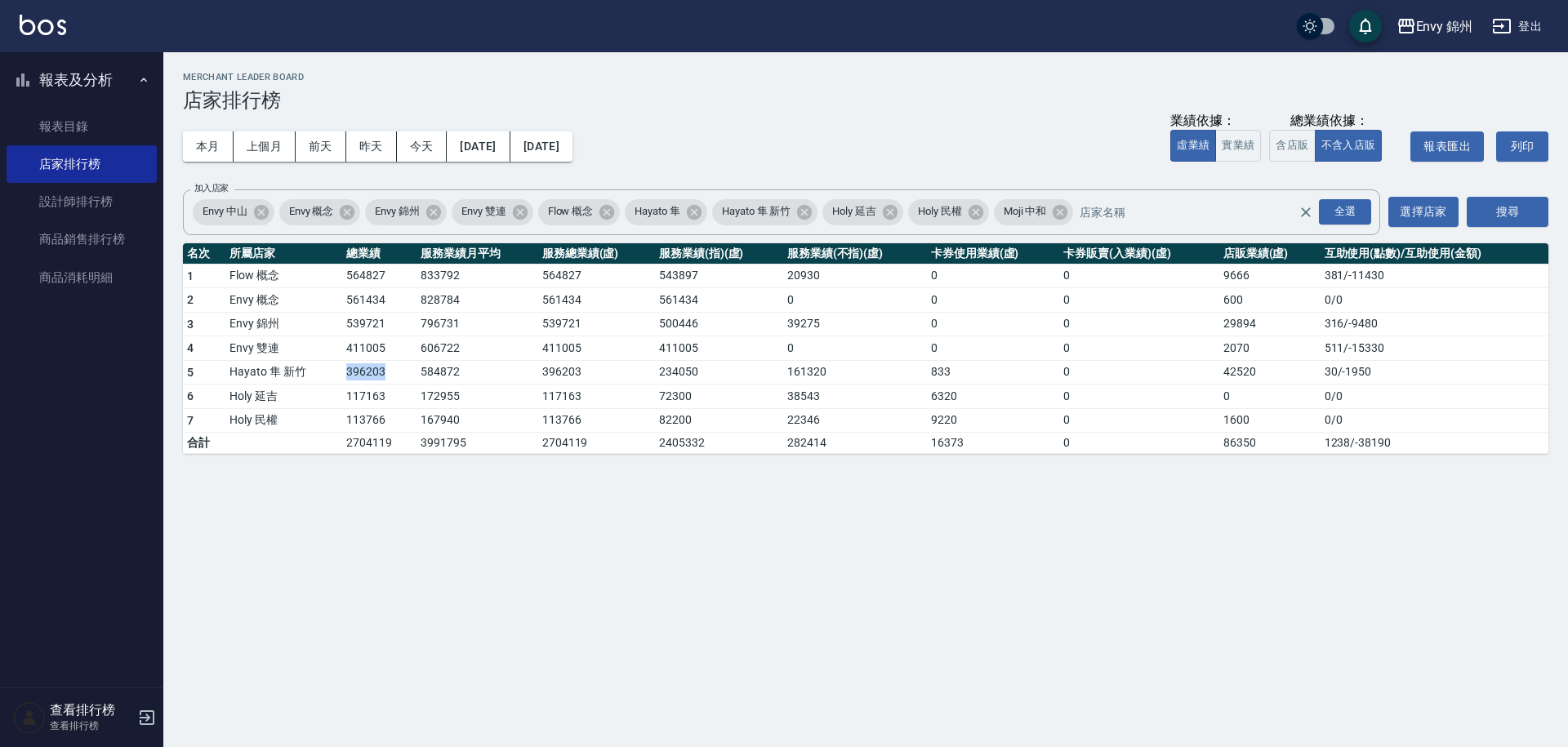
click at [391, 382] on td "396203" at bounding box center [379, 373] width 74 height 25
click at [391, 383] on td "396203" at bounding box center [379, 373] width 74 height 25
drag, startPoint x: 350, startPoint y: 376, endPoint x: 383, endPoint y: 385, distance: 34.2
click at [383, 385] on tbody "1 Flow 概念 564827 833792 564827 543897 20930 0 0 9666 381 / -11430 2 Envy 概念 561…" at bounding box center [866, 359] width 1366 height 190
click at [383, 385] on td "117163" at bounding box center [379, 397] width 74 height 25
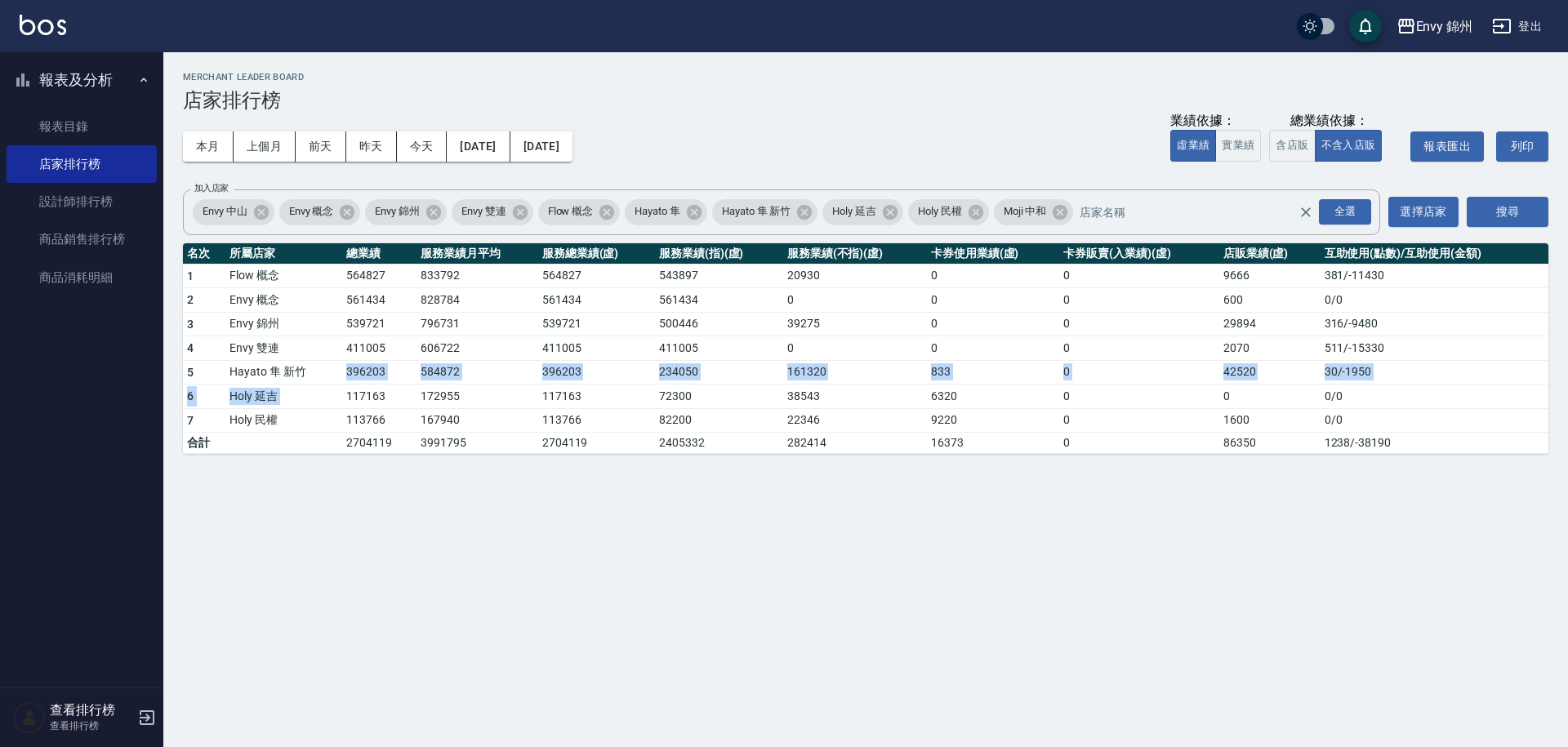
drag, startPoint x: 341, startPoint y: 376, endPoint x: 375, endPoint y: 388, distance: 36.1
click at [375, 388] on tbody "1 Flow 概念 564827 833792 564827 543897 20930 0 0 9666 381 / -11430 2 Envy 概念 561…" at bounding box center [866, 359] width 1366 height 190
click at [376, 389] on td "117163" at bounding box center [379, 397] width 74 height 25
drag, startPoint x: 348, startPoint y: 375, endPoint x: 373, endPoint y: 392, distance: 30.2
click at [373, 392] on tbody "1 Flow 概念 564827 833792 564827 543897 20930 0 0 9666 381 / -11430 2 Envy 概念 561…" at bounding box center [866, 359] width 1366 height 190
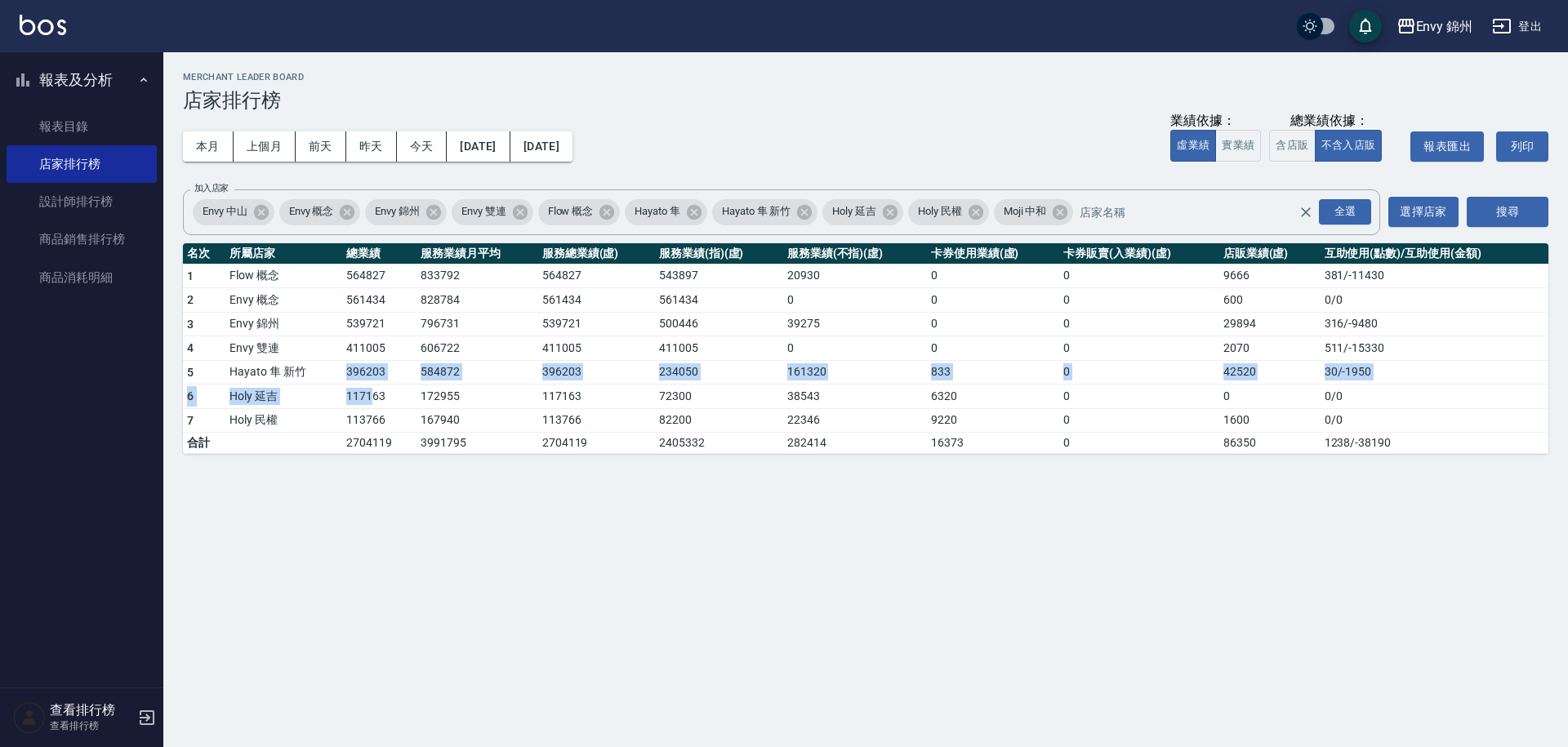
click at [373, 392] on td "117163" at bounding box center [379, 397] width 74 height 25
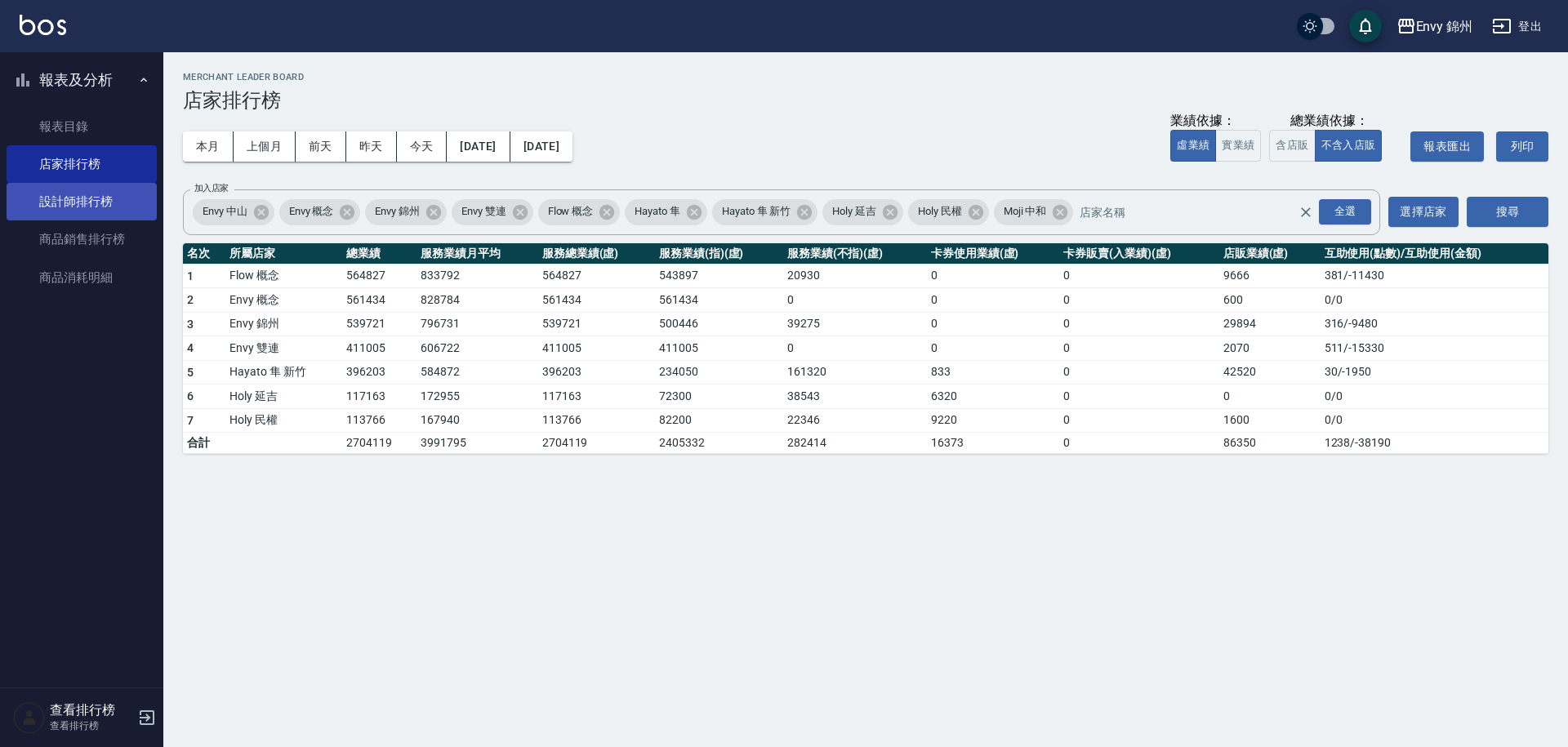
click at [102, 197] on link "設計師排行榜" at bounding box center [81, 202] width 150 height 38
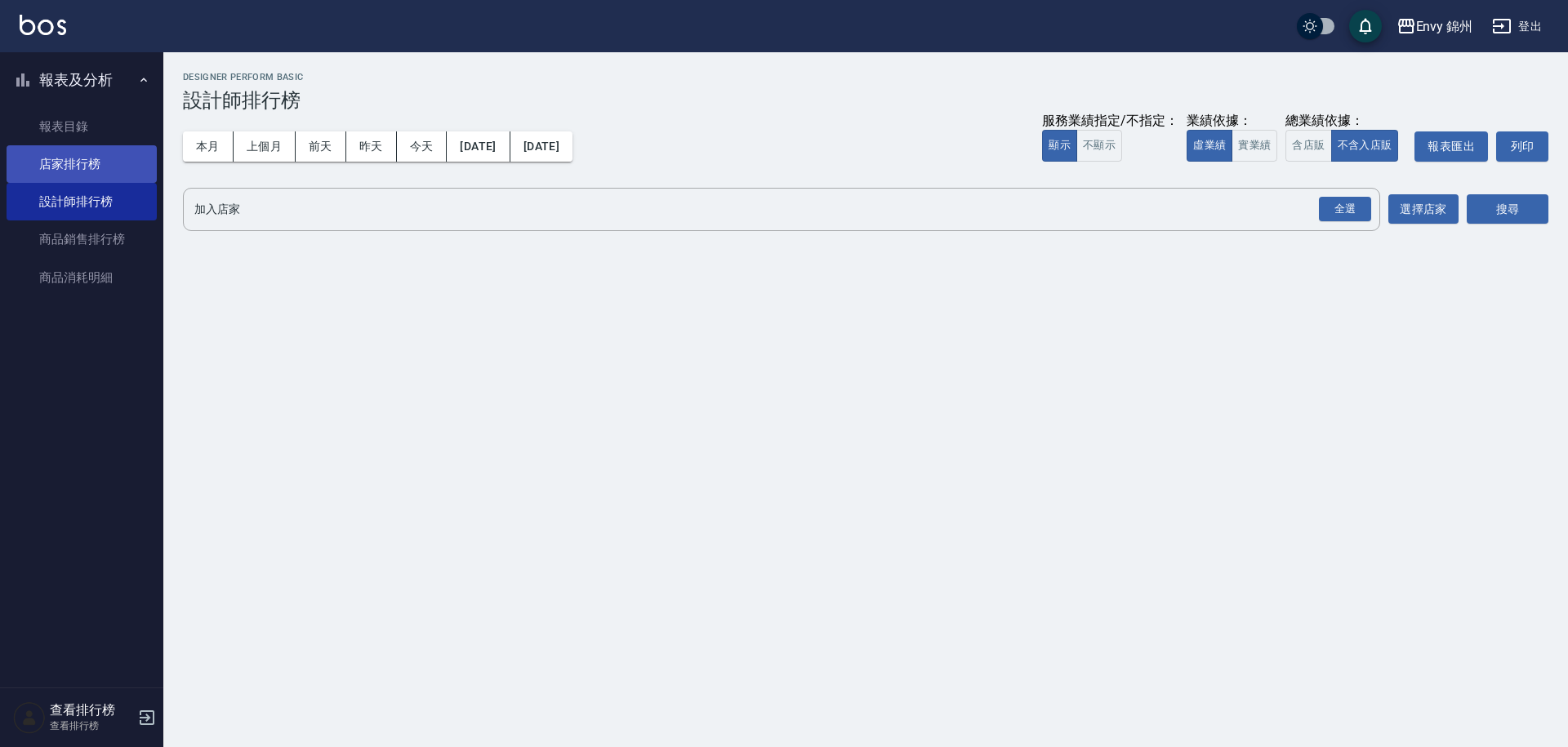
click at [110, 167] on link "店家排行榜" at bounding box center [81, 164] width 150 height 38
